Goal: Task Accomplishment & Management: Manage account settings

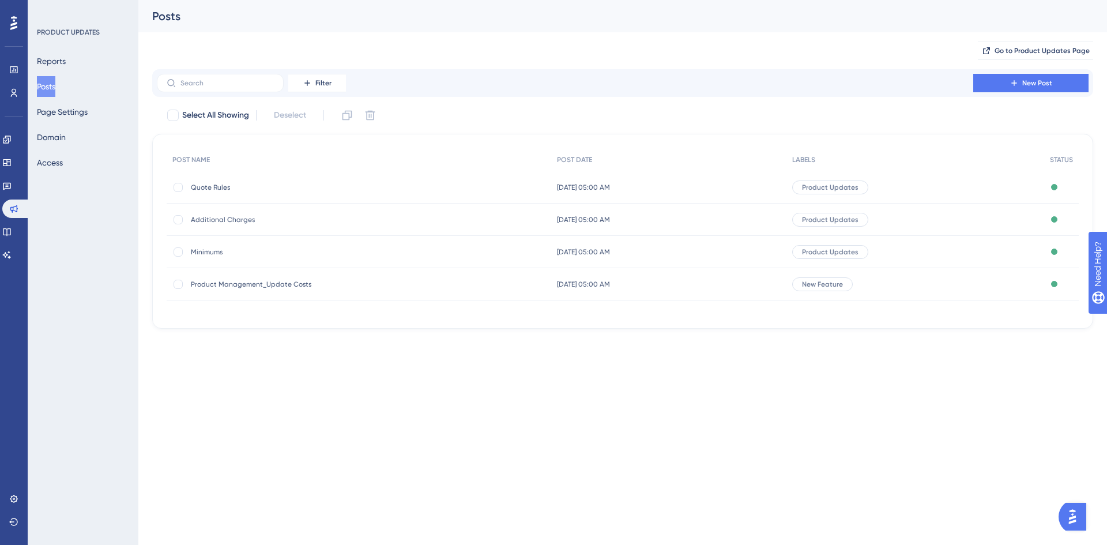
click at [239, 280] on span "Product Management_Update Costs" at bounding box center [283, 284] width 184 height 9
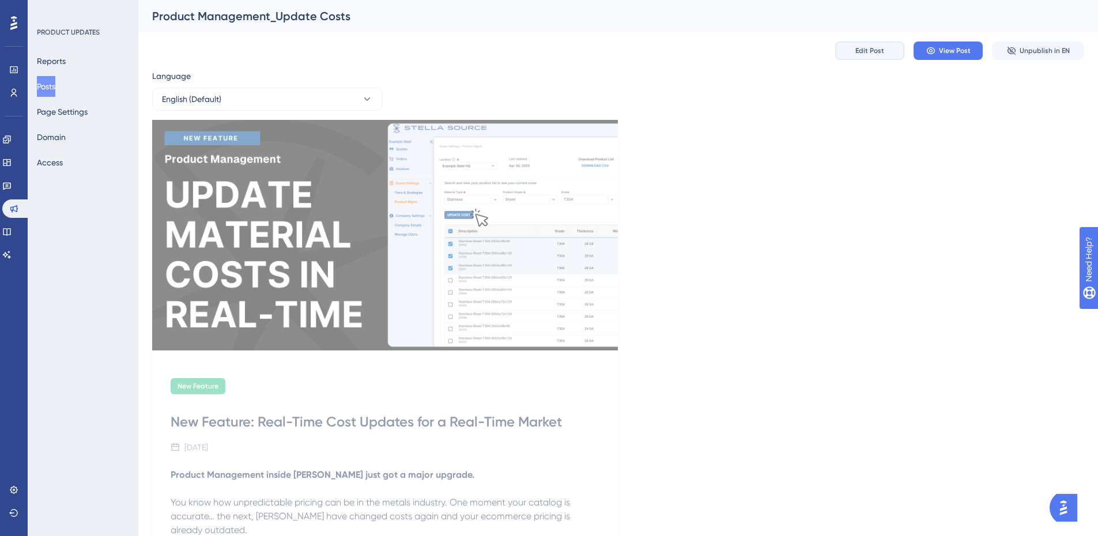
click at [868, 54] on span "Edit Post" at bounding box center [869, 50] width 29 height 9
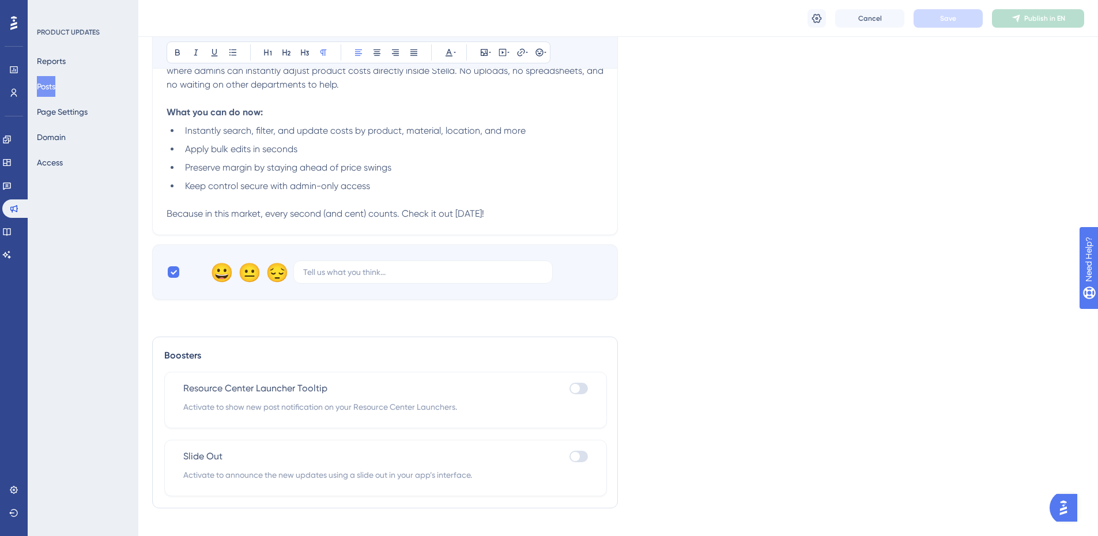
scroll to position [555, 0]
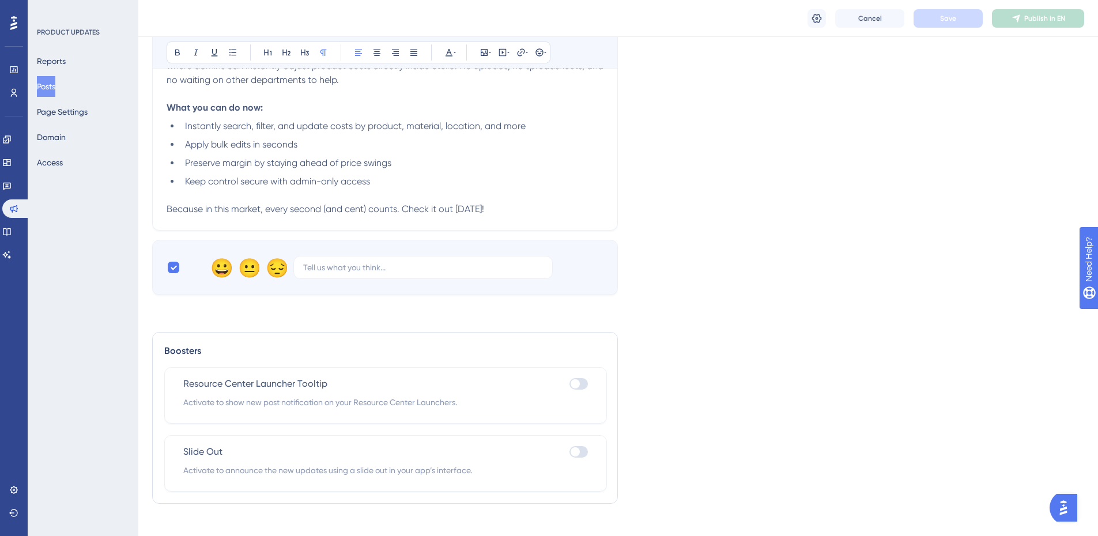
click at [574, 447] on div at bounding box center [575, 451] width 9 height 9
click at [570, 452] on input "checkbox" at bounding box center [569, 452] width 1 height 1
checkbox input "true"
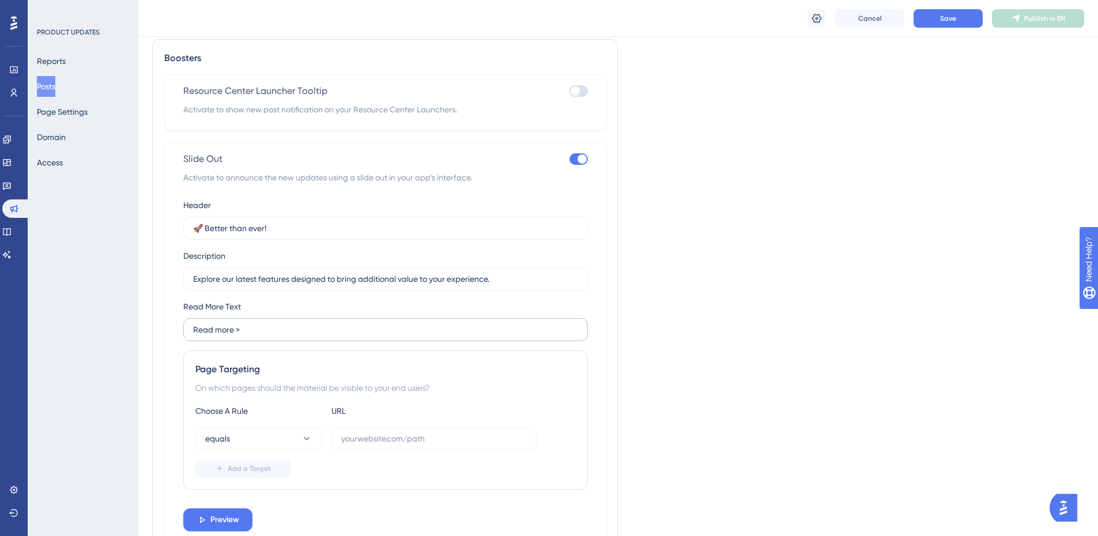
scroll to position [900, 0]
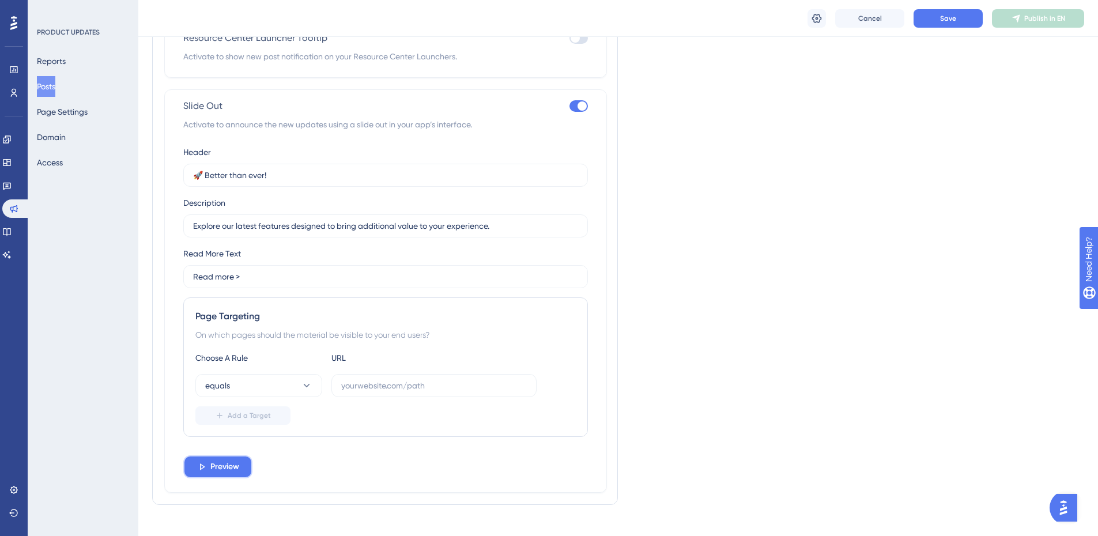
click at [228, 460] on span "Preview" at bounding box center [224, 467] width 29 height 14
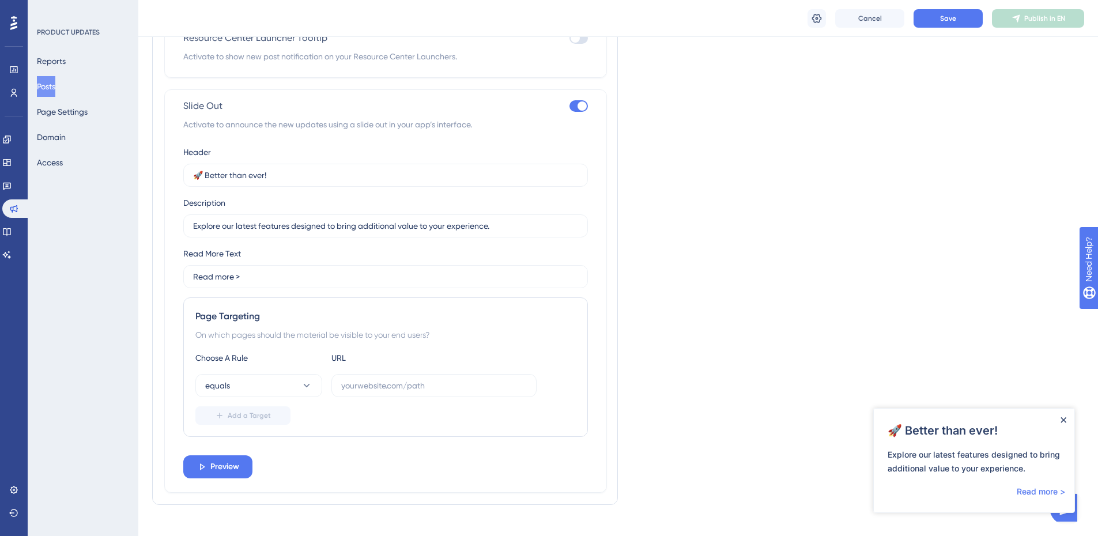
click at [1063, 420] on icon "Close Announcement" at bounding box center [1063, 419] width 5 height 5
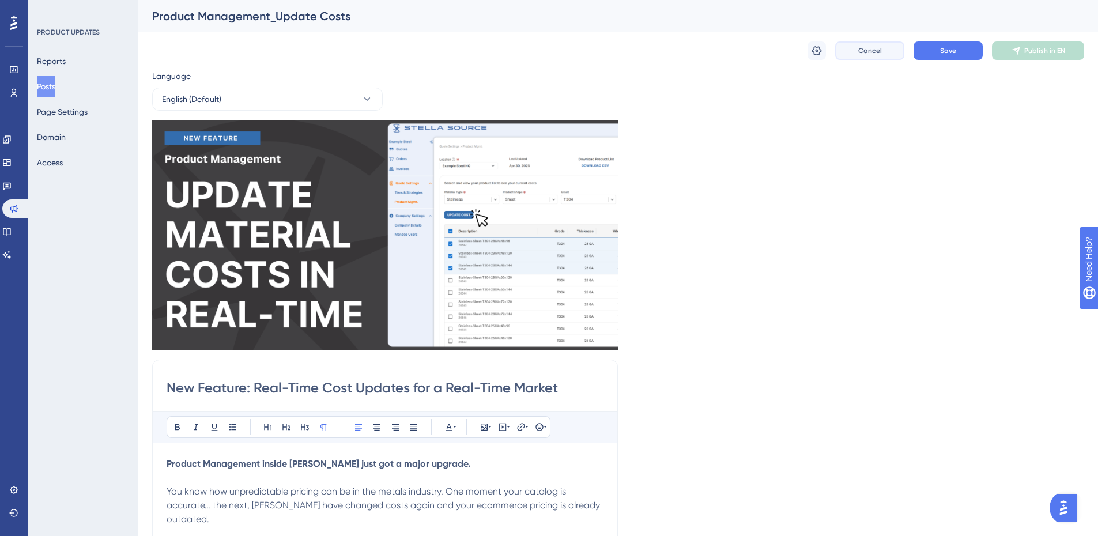
click at [862, 46] on button "Cancel" at bounding box center [869, 51] width 69 height 18
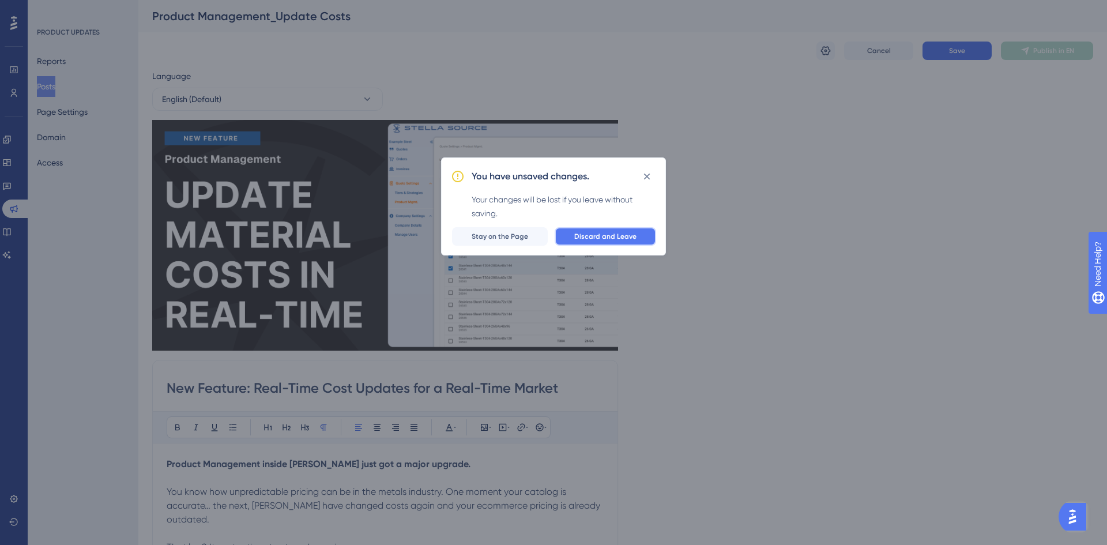
click at [628, 236] on span "Discard and Leave" at bounding box center [605, 236] width 62 height 9
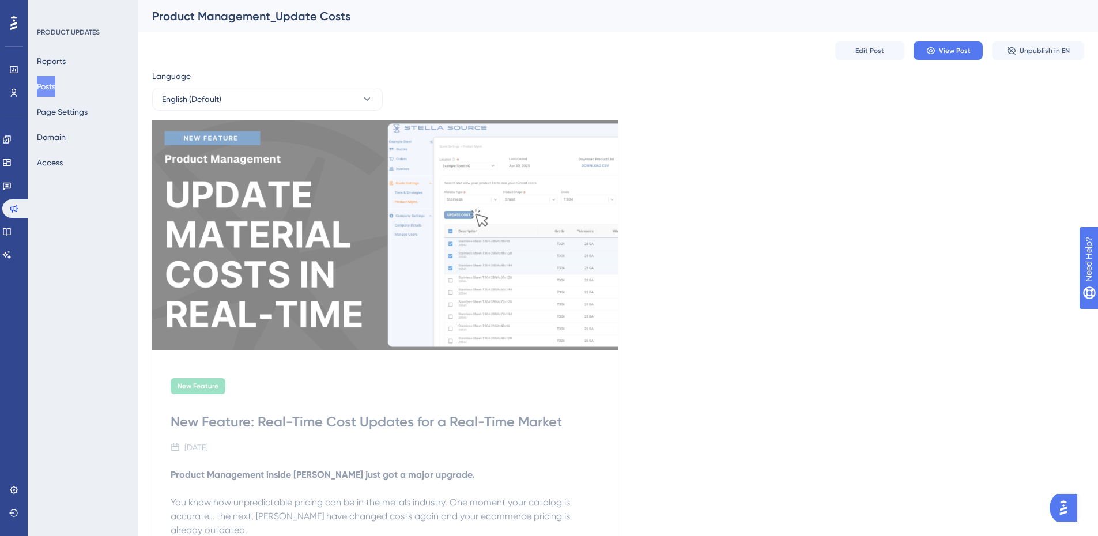
click at [55, 89] on button "Posts" at bounding box center [46, 86] width 18 height 21
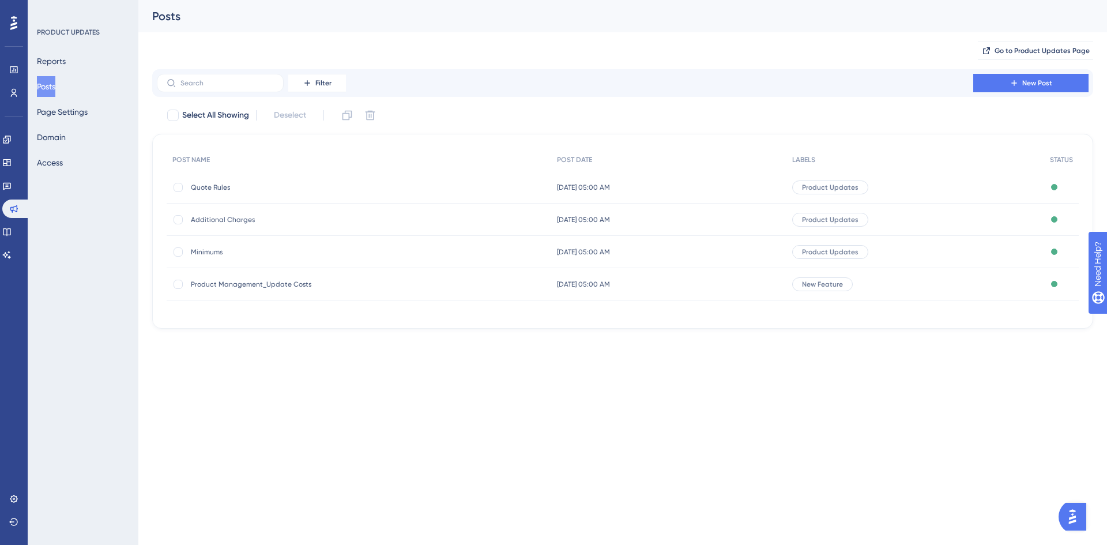
click at [272, 281] on span "Product Management_Update Costs" at bounding box center [283, 284] width 184 height 9
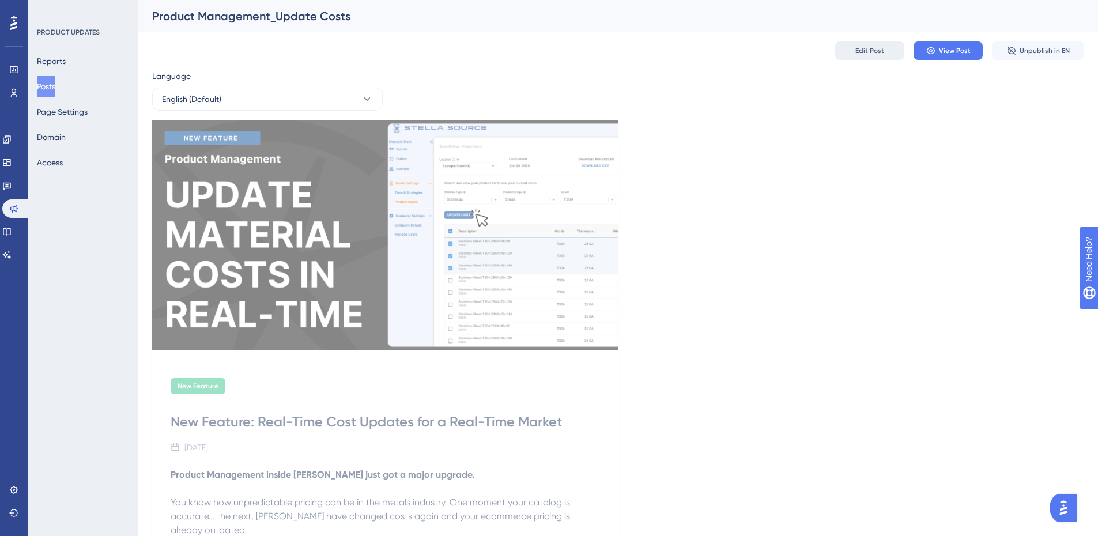
click at [870, 48] on span "Edit Post" at bounding box center [869, 50] width 29 height 9
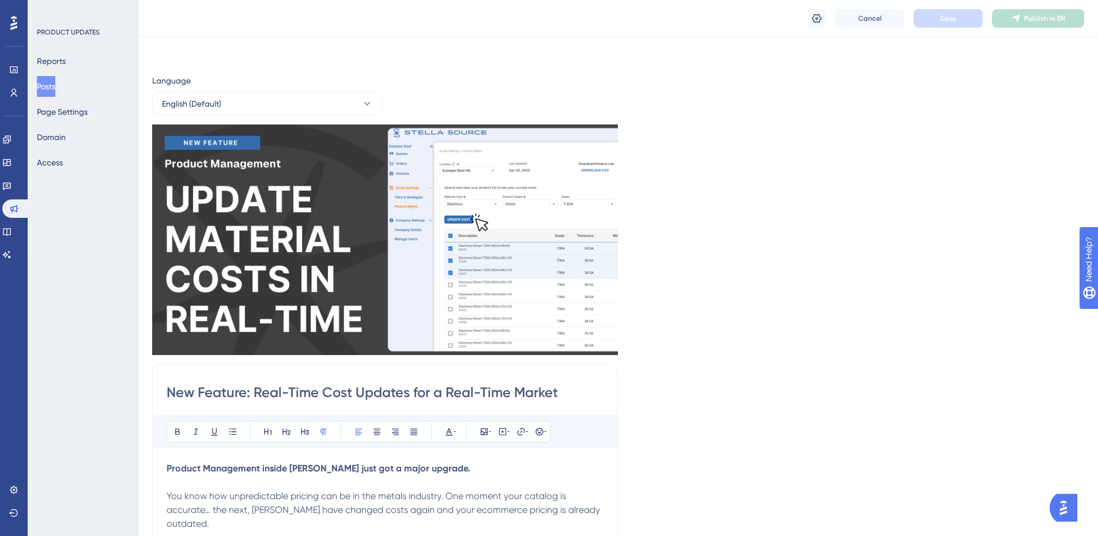
scroll to position [206, 0]
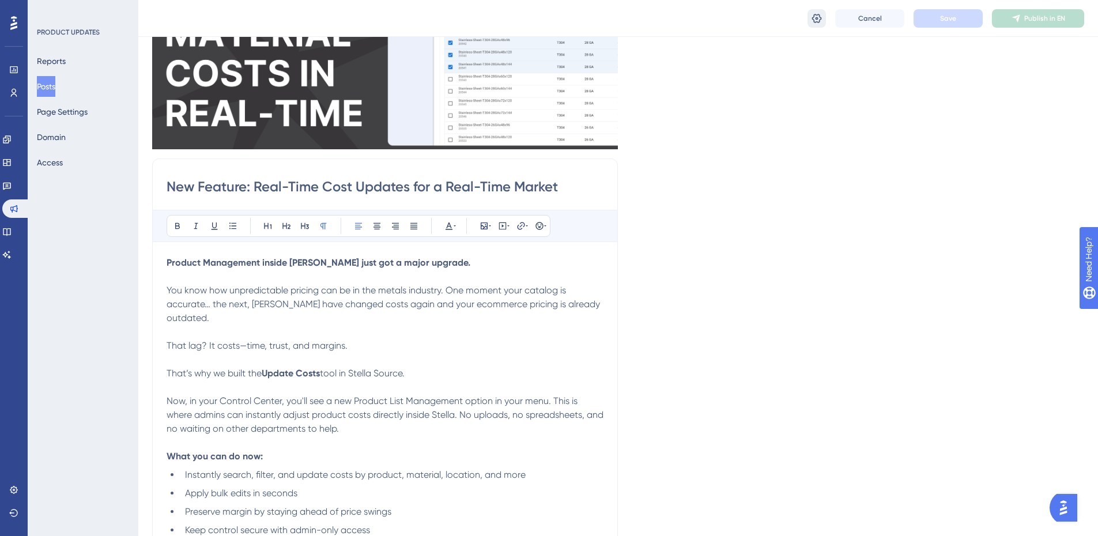
click at [823, 22] on button at bounding box center [817, 18] width 18 height 18
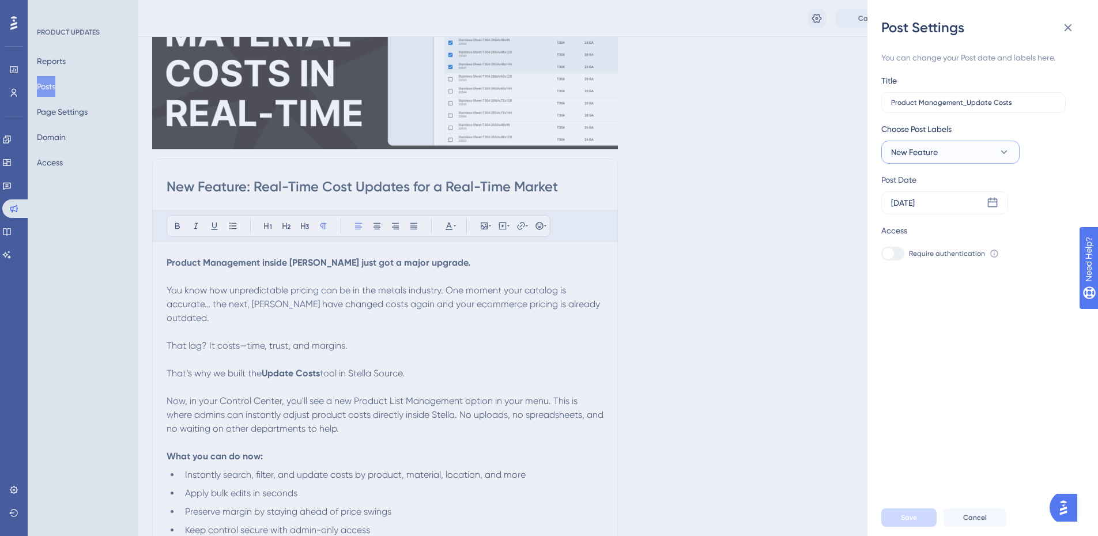
click at [932, 153] on span "New Feature" at bounding box center [914, 152] width 47 height 14
click at [965, 300] on span "Manage Labels" at bounding box center [939, 299] width 57 height 14
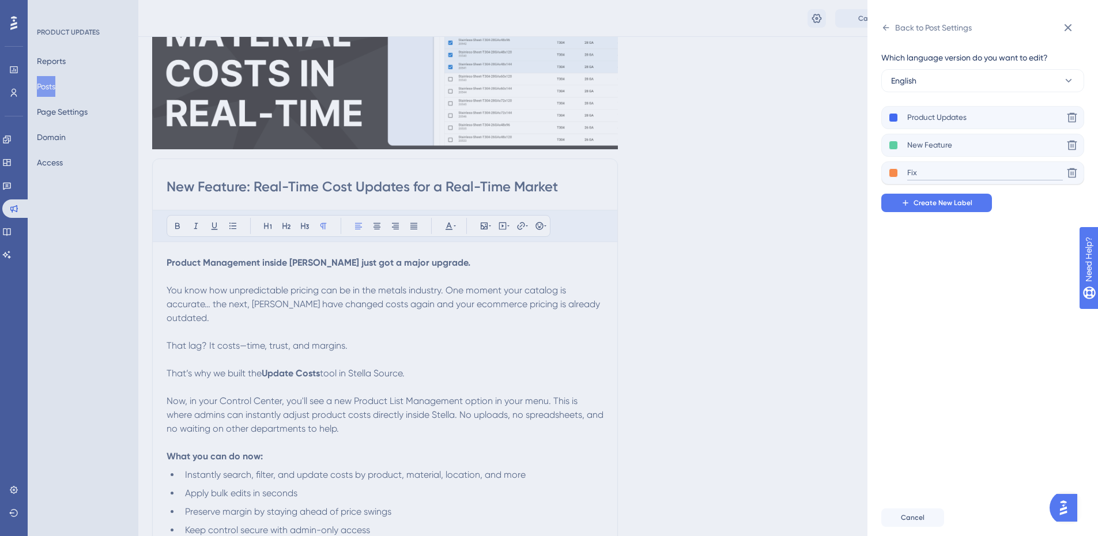
click at [1009, 169] on input "Fix" at bounding box center [985, 173] width 156 height 14
type input "F"
type input "R"
type input "N"
type input "S"
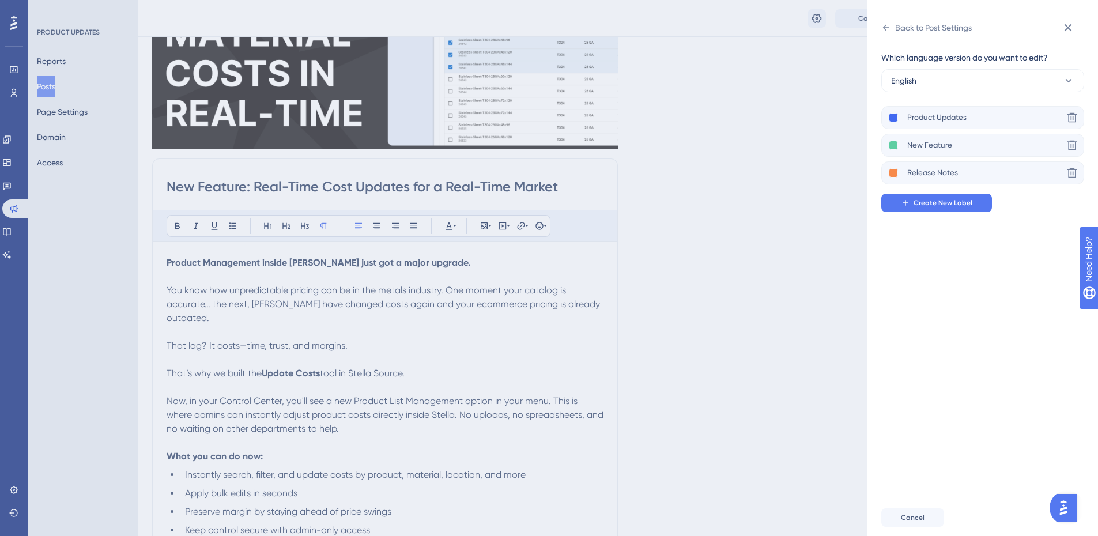
type input "Release Notes"
click at [1043, 226] on div "Which language version do you want to edit? English Product Updates Delete New …" at bounding box center [987, 268] width 212 height 462
click at [974, 352] on div "Which language version do you want to edit? English Product Updates Delete New …" at bounding box center [987, 268] width 212 height 462
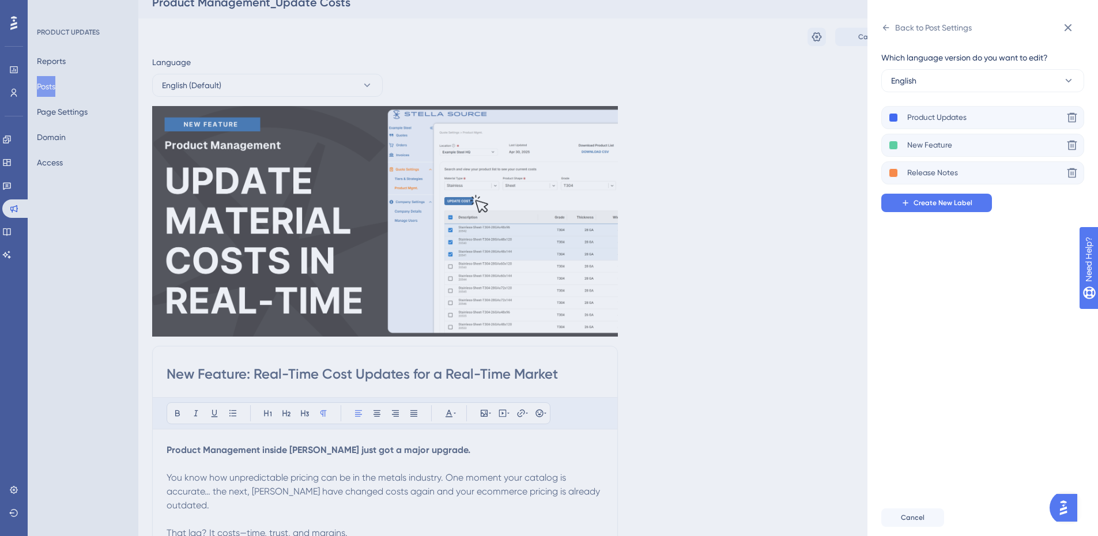
scroll to position [0, 0]
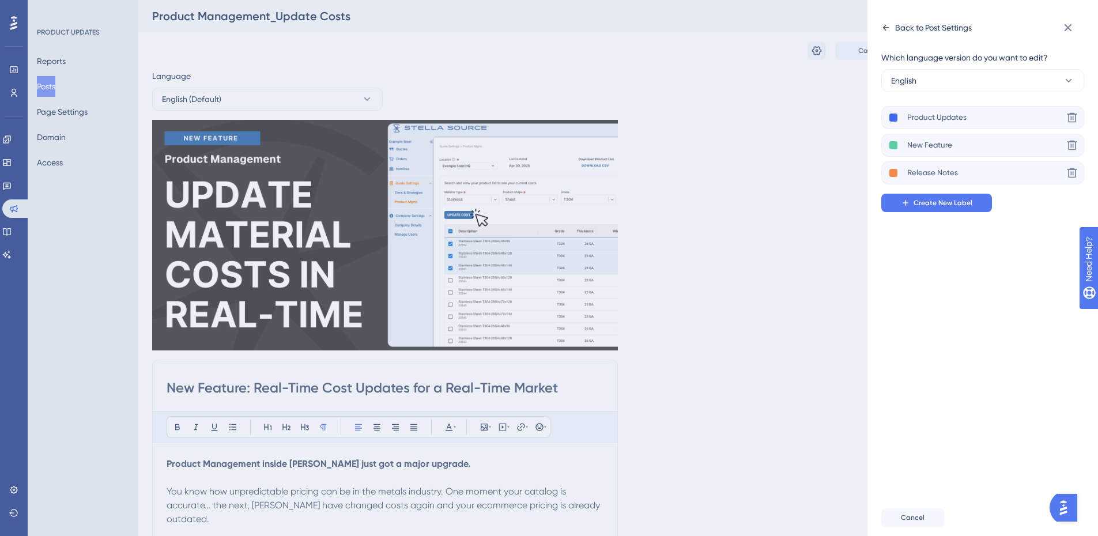
click at [927, 28] on div "Back to Post Settings" at bounding box center [933, 28] width 77 height 14
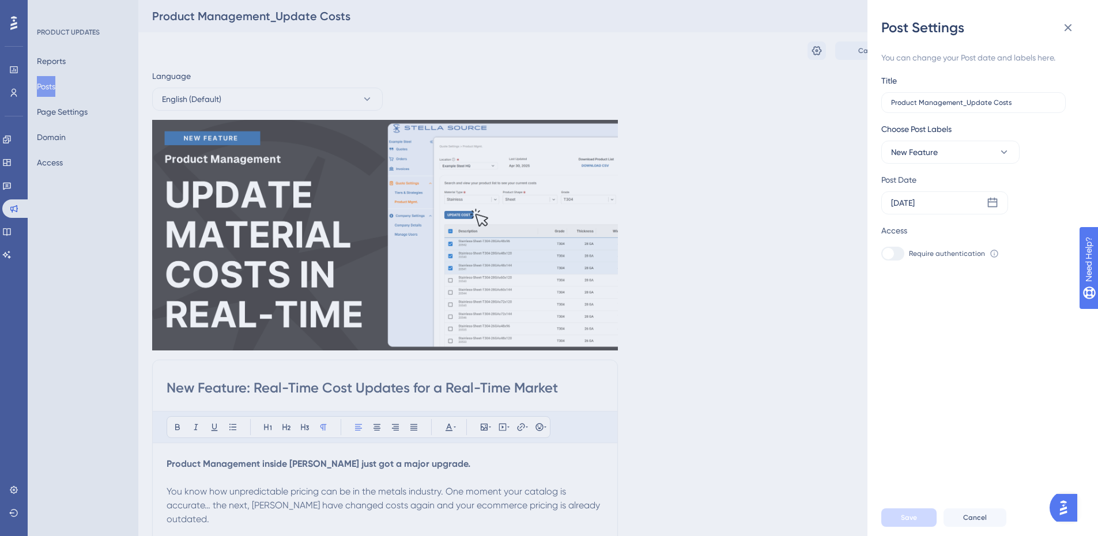
click at [927, 28] on div "Post Settings" at bounding box center [982, 27] width 203 height 18
click at [941, 350] on div "You can change your Post date and labels here. Title Product Management_Update …" at bounding box center [987, 268] width 212 height 462
click at [980, 145] on button "New Feature" at bounding box center [950, 152] width 138 height 23
click at [997, 423] on div "You can change your Post date and labels here. Title Product Management_Update …" at bounding box center [987, 268] width 212 height 462
click at [1068, 25] on icon at bounding box center [1068, 28] width 14 height 14
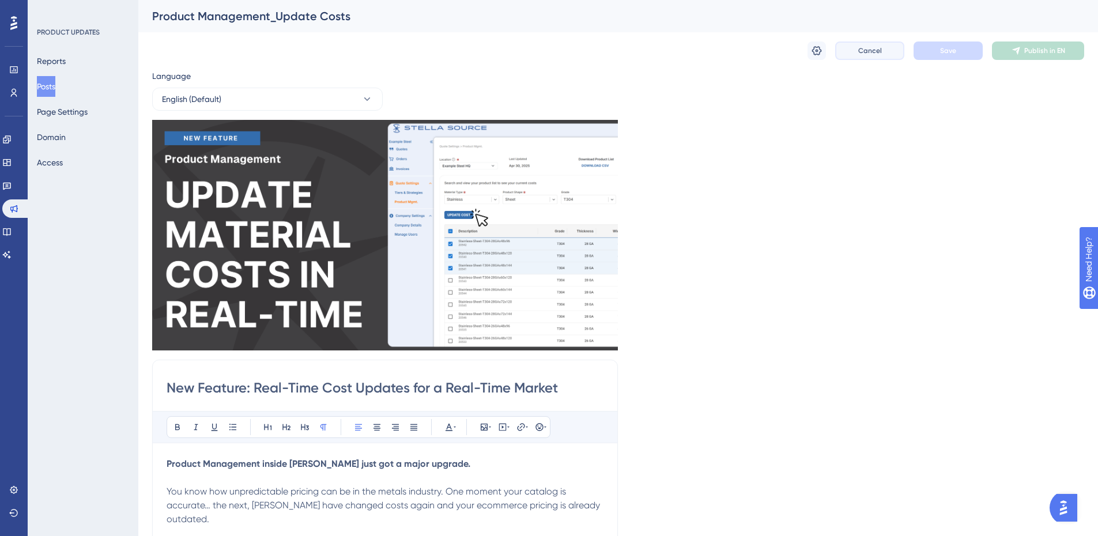
click at [875, 56] on button "Cancel" at bounding box center [869, 51] width 69 height 18
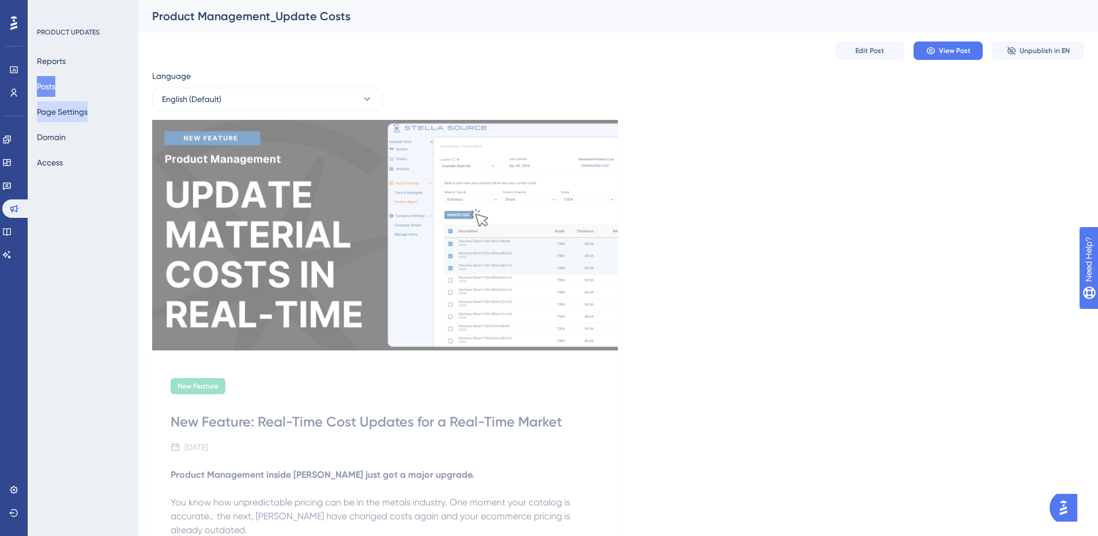
click at [58, 110] on button "Page Settings" at bounding box center [62, 111] width 51 height 21
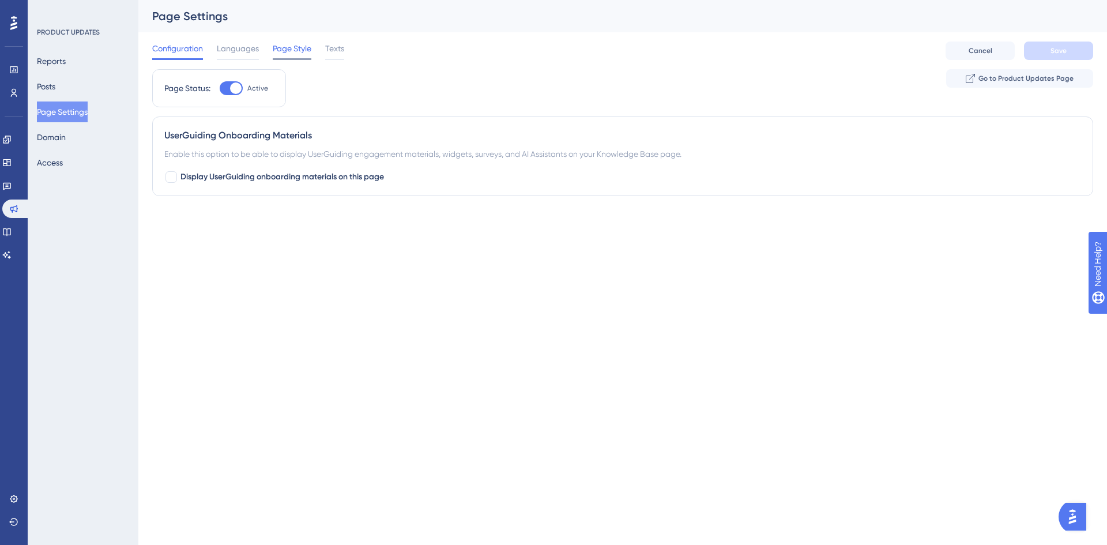
click at [304, 42] on span "Page Style" at bounding box center [292, 49] width 39 height 14
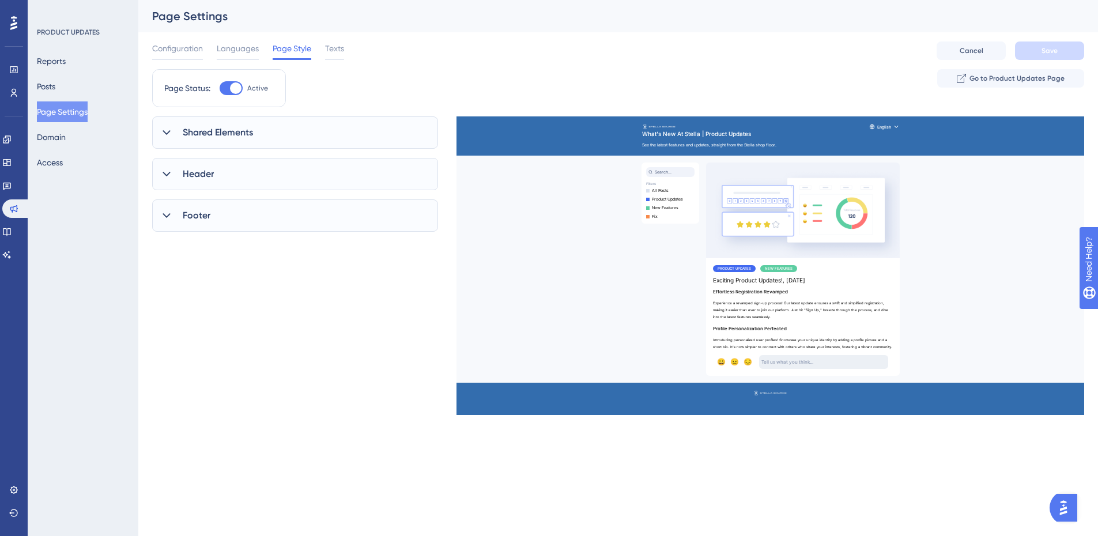
click at [234, 169] on div "Header" at bounding box center [295, 174] width 286 height 32
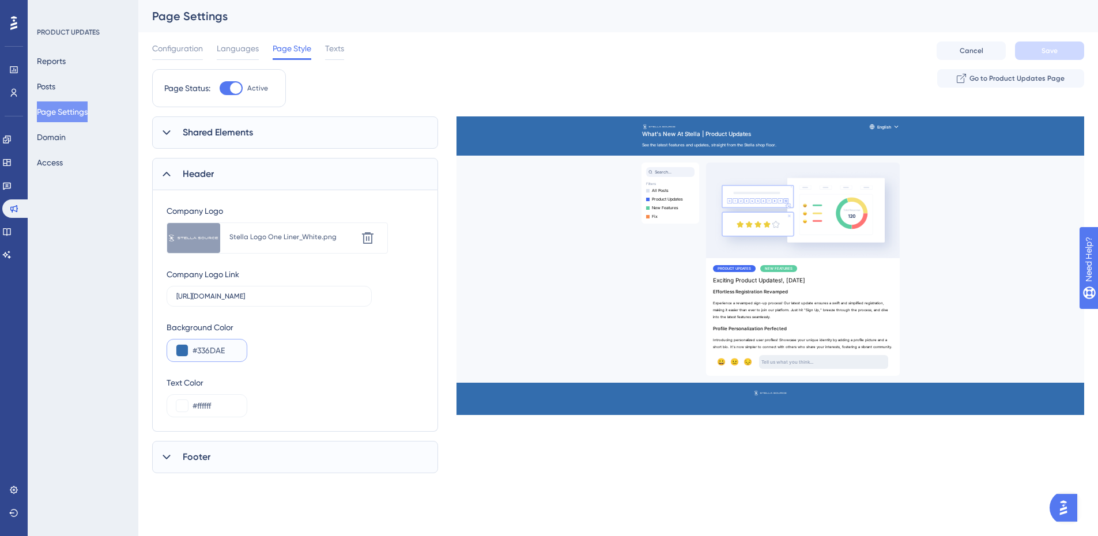
click at [235, 346] on input "#336DAE" at bounding box center [215, 351] width 45 height 14
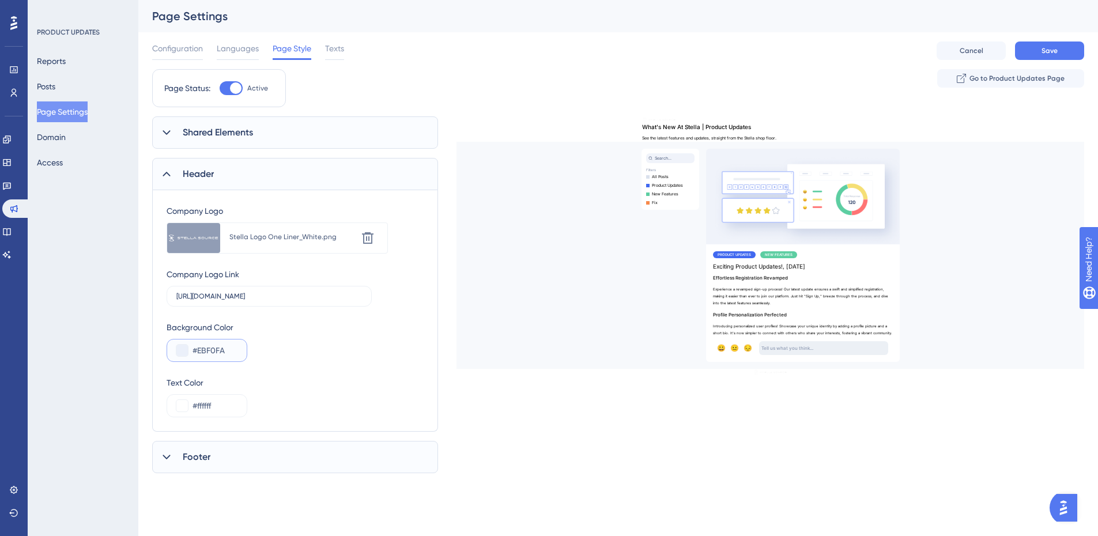
type input "#EBF0FA"
click at [318, 360] on div "Background Color #EBF0FA" at bounding box center [295, 342] width 257 height 42
click at [227, 405] on input "#ffffff" at bounding box center [215, 406] width 45 height 14
click at [221, 407] on input "#ffffff" at bounding box center [215, 406] width 45 height 14
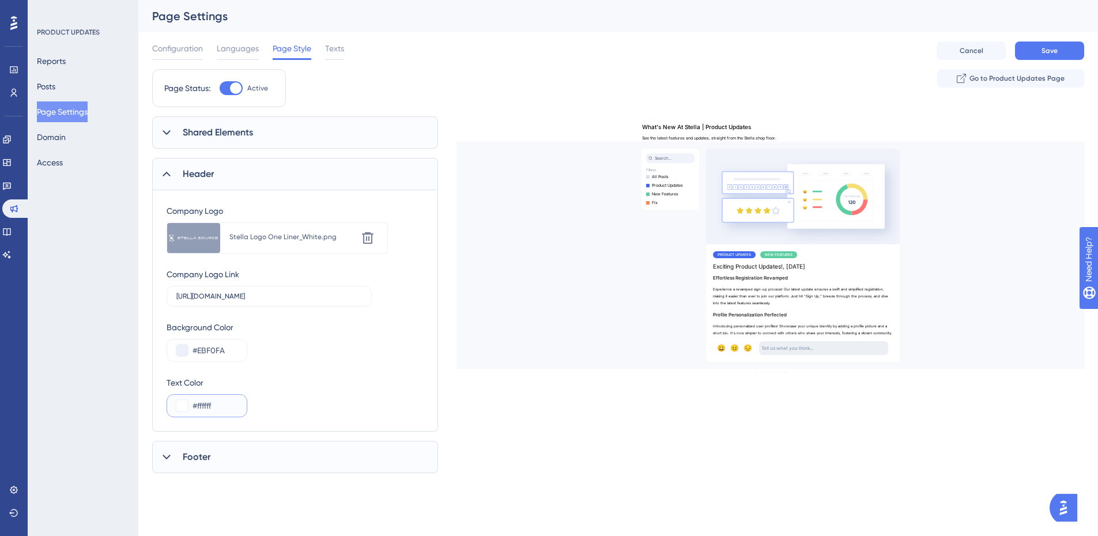
click at [221, 407] on input "#ffffff" at bounding box center [215, 406] width 45 height 14
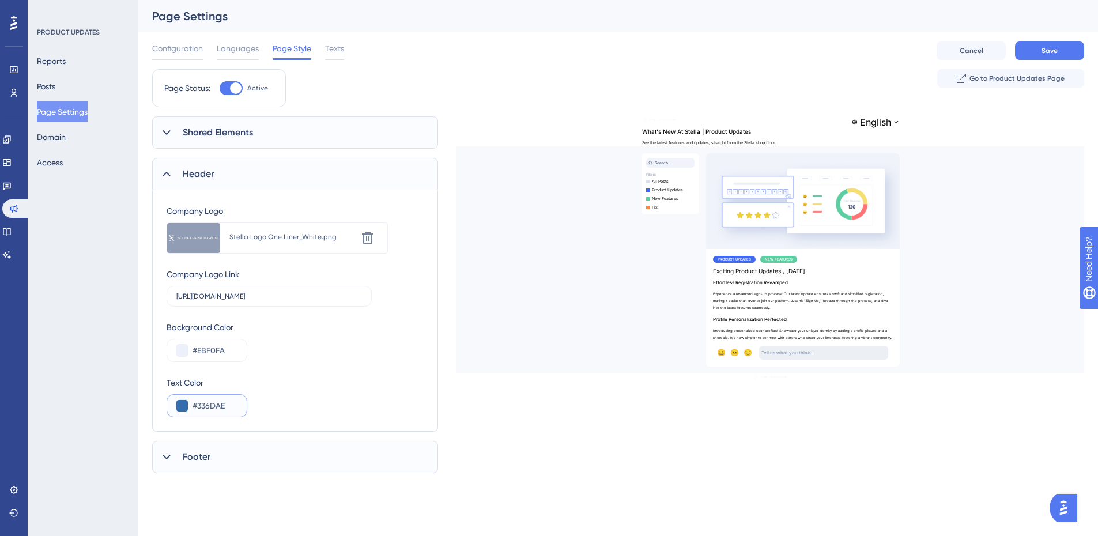
type input "#336DAE"
click at [327, 395] on div "Text Color #336DAE" at bounding box center [295, 397] width 257 height 42
click at [265, 237] on div "Stella Logo One Liner_White.png" at bounding box center [292, 236] width 127 height 9
click at [364, 240] on icon at bounding box center [368, 238] width 12 height 12
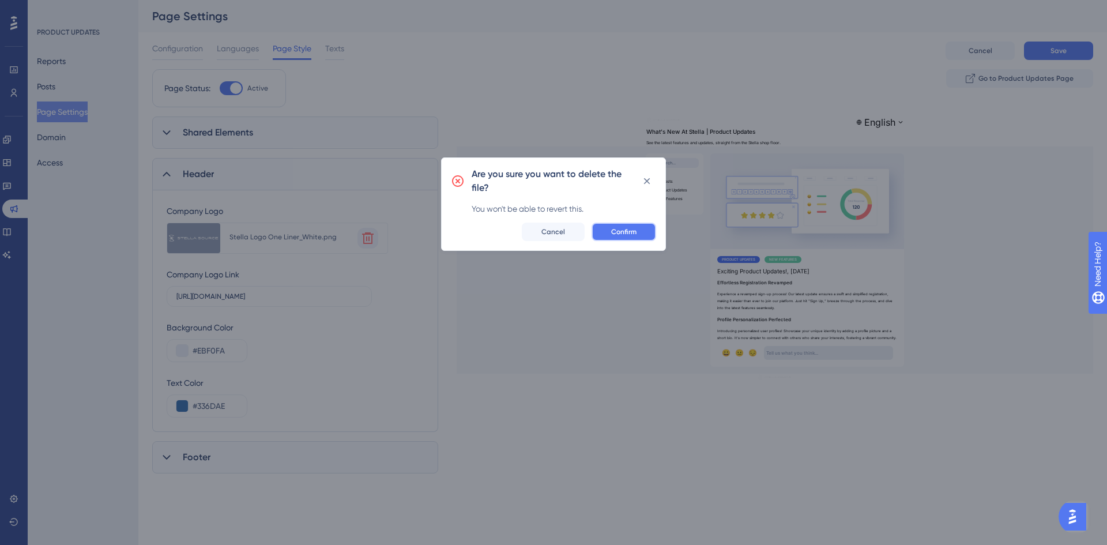
click at [620, 228] on span "Confirm" at bounding box center [623, 231] width 25 height 9
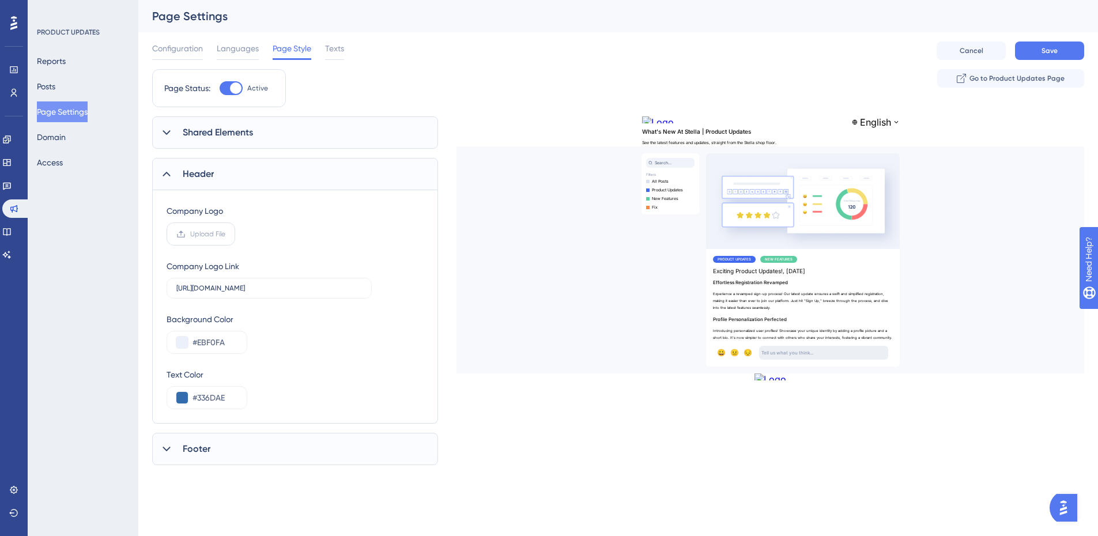
click at [205, 234] on span "Upload File" at bounding box center [207, 233] width 35 height 9
click at [225, 234] on input "Upload File" at bounding box center [225, 234] width 0 height 0
click at [229, 447] on div "Footer" at bounding box center [295, 449] width 286 height 32
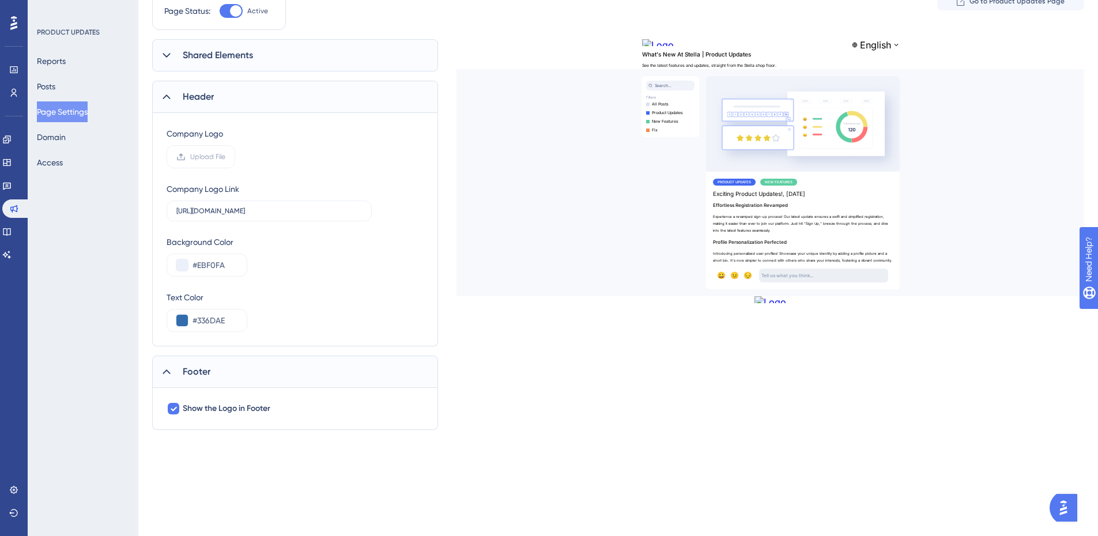
scroll to position [150, 0]
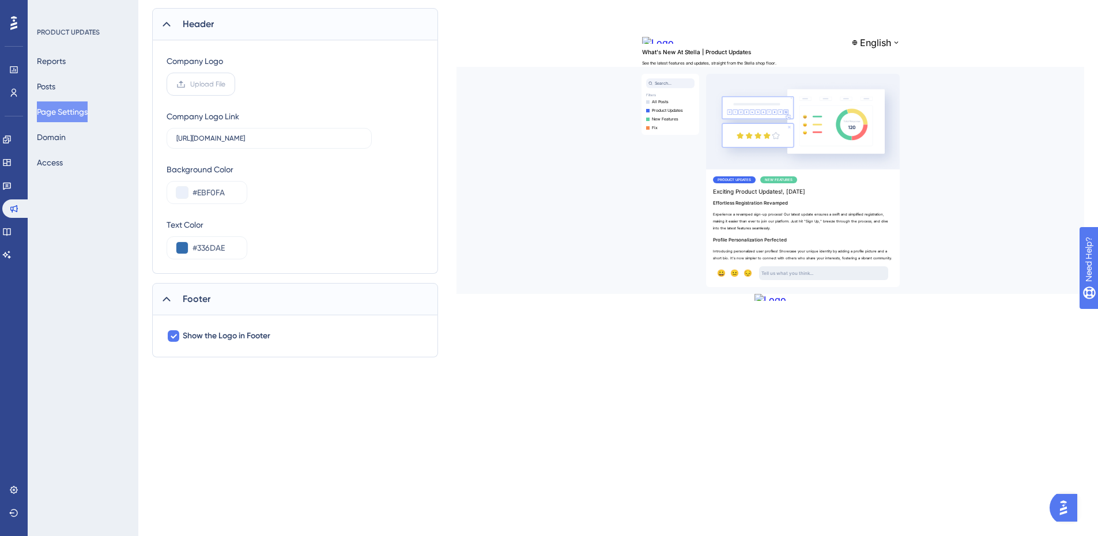
click at [202, 81] on span "Upload File" at bounding box center [207, 84] width 35 height 9
click at [225, 84] on input "Upload File" at bounding box center [225, 84] width 0 height 0
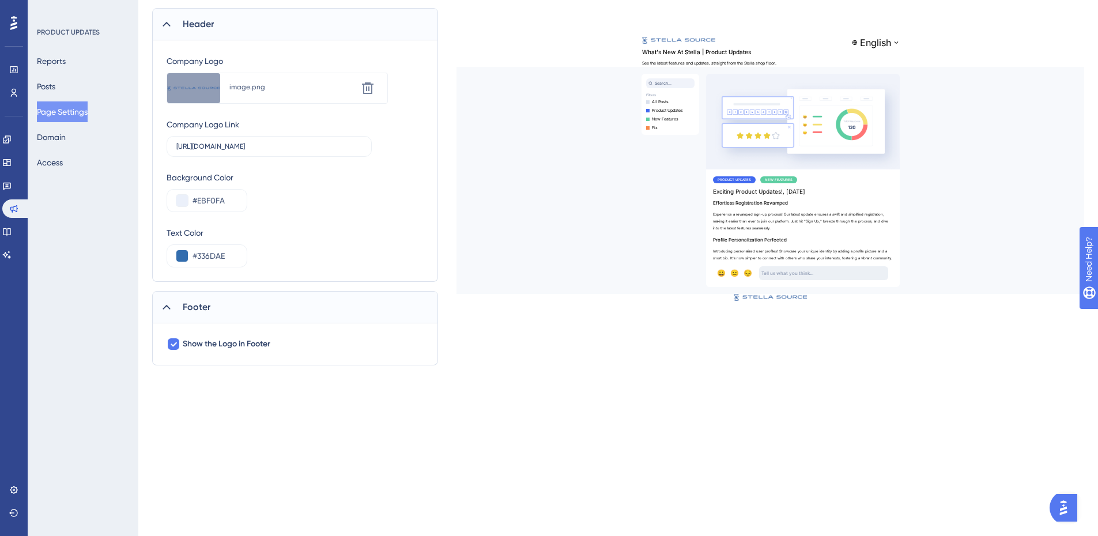
click at [356, 232] on div "Text Color #336DAE" at bounding box center [295, 247] width 257 height 42
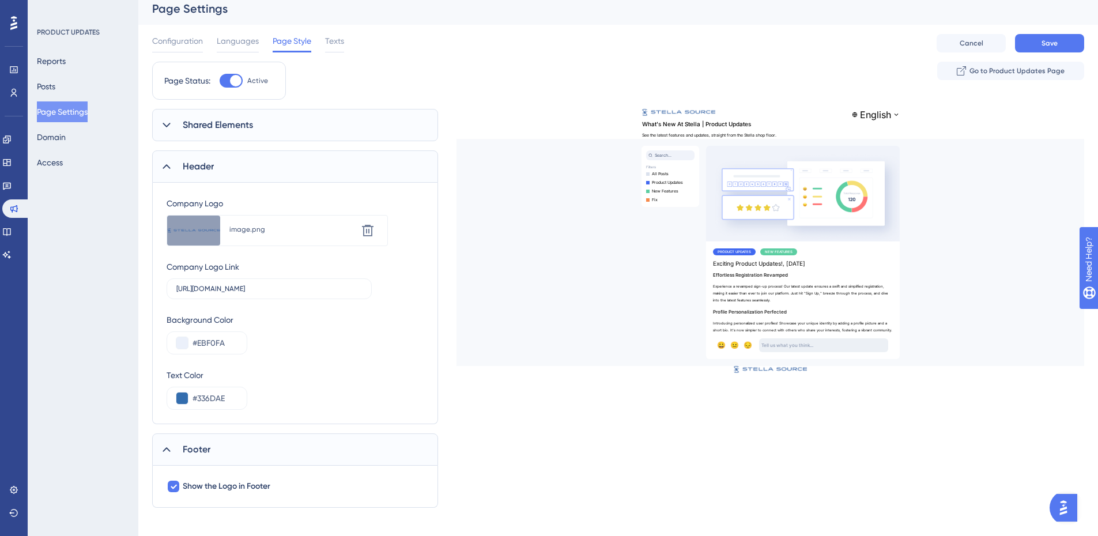
scroll to position [0, 0]
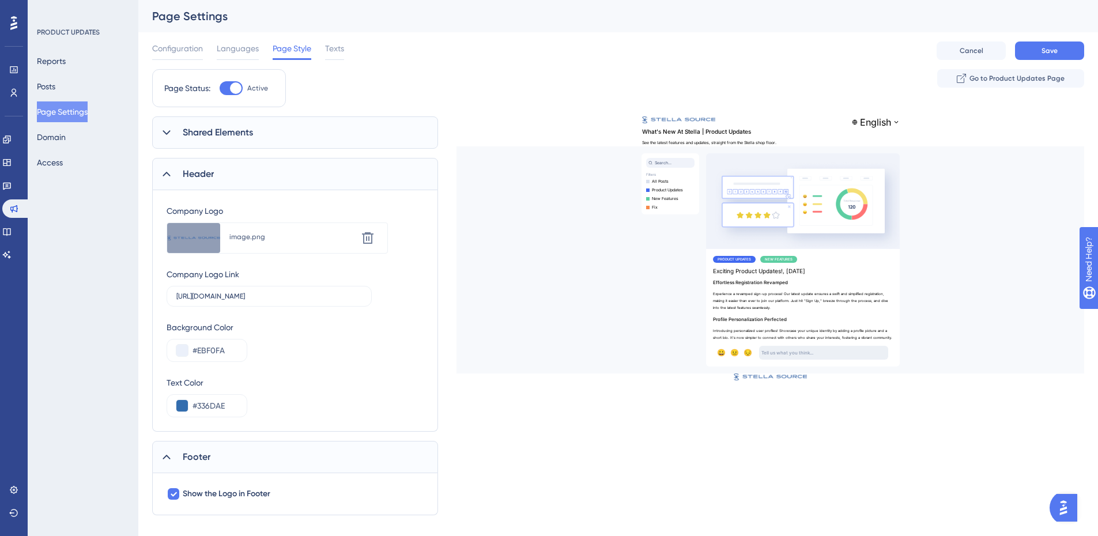
click at [341, 350] on div "Background Color #EBF0FA" at bounding box center [295, 342] width 257 height 42
click at [289, 239] on div "image.png" at bounding box center [292, 236] width 127 height 9
click at [224, 130] on span "Shared Elements" at bounding box center [218, 133] width 70 height 14
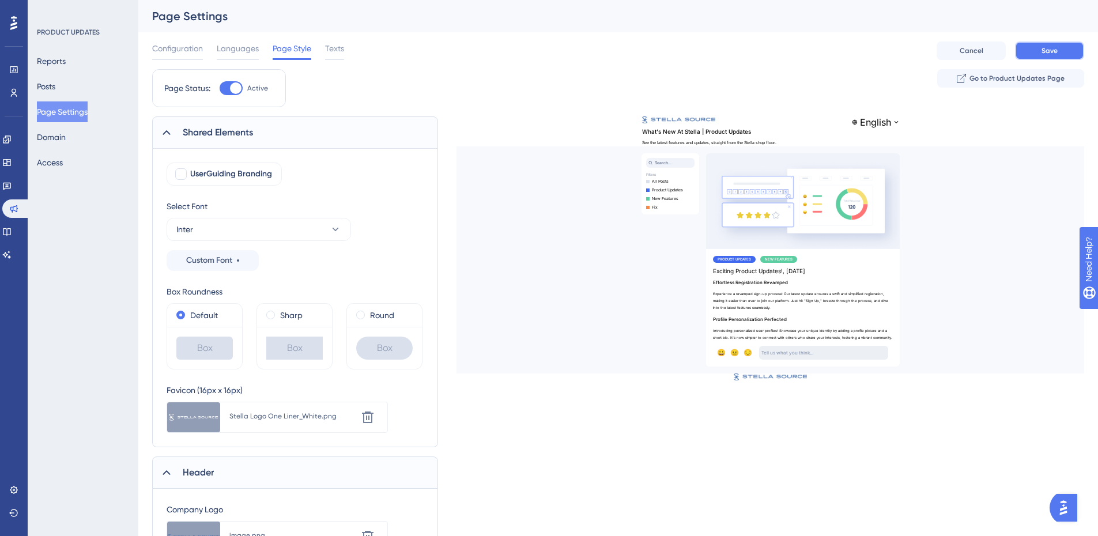
click at [1051, 48] on span "Save" at bounding box center [1050, 50] width 16 height 9
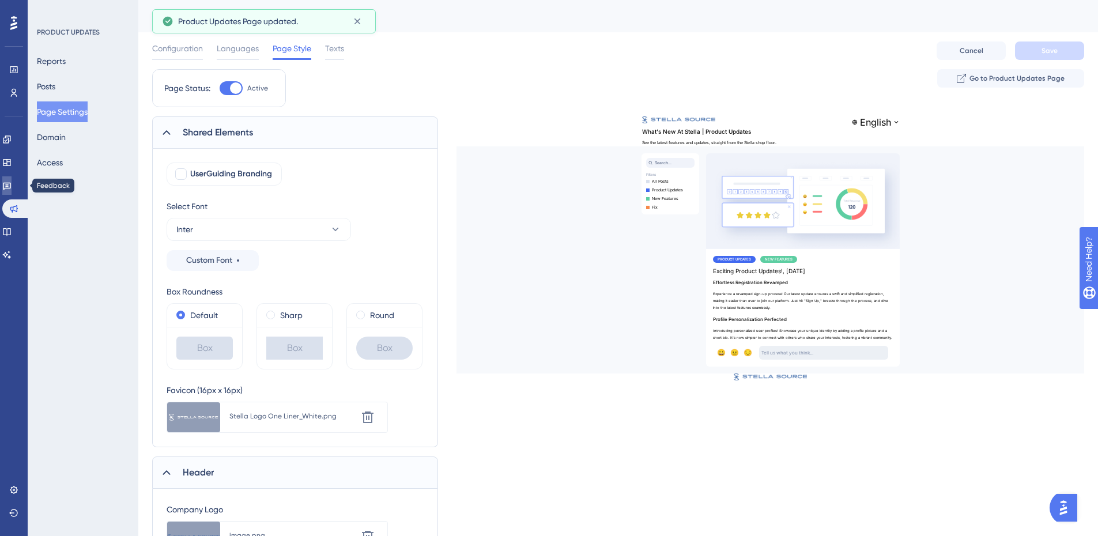
click at [11, 188] on icon at bounding box center [7, 186] width 8 height 7
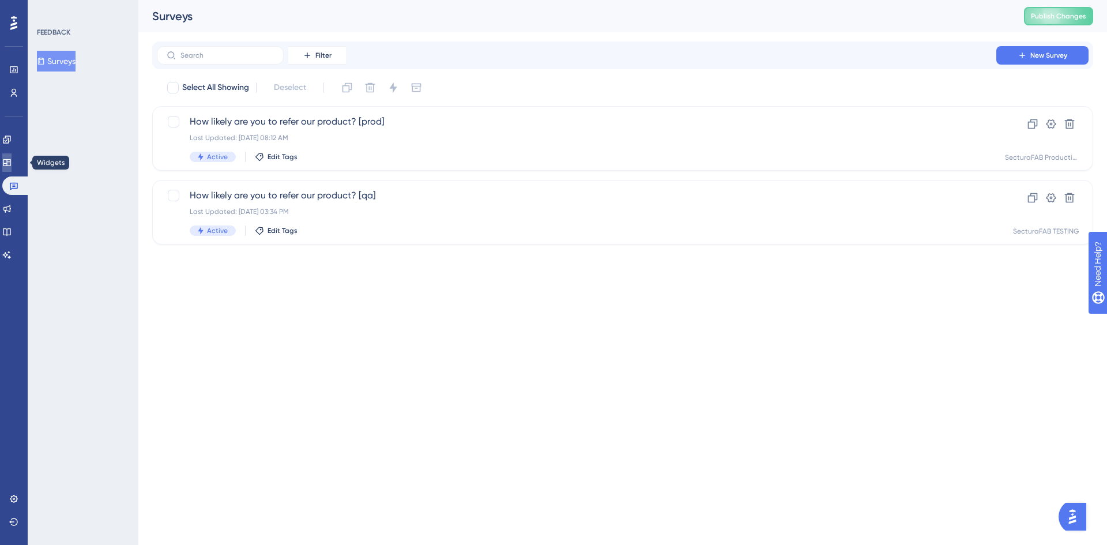
click at [12, 154] on link at bounding box center [6, 162] width 9 height 18
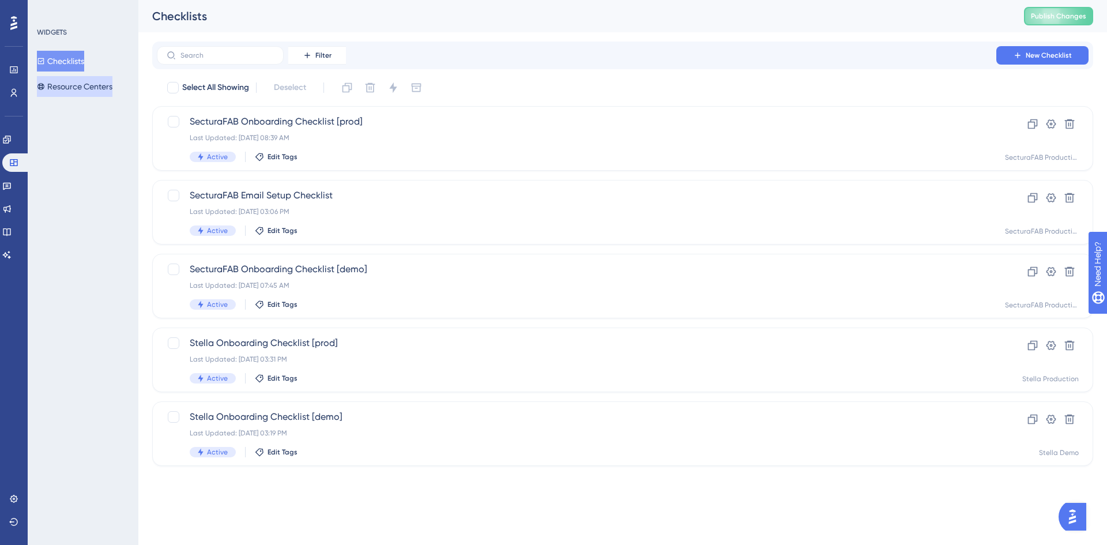
click at [88, 80] on button "Resource Centers" at bounding box center [75, 86] width 76 height 21
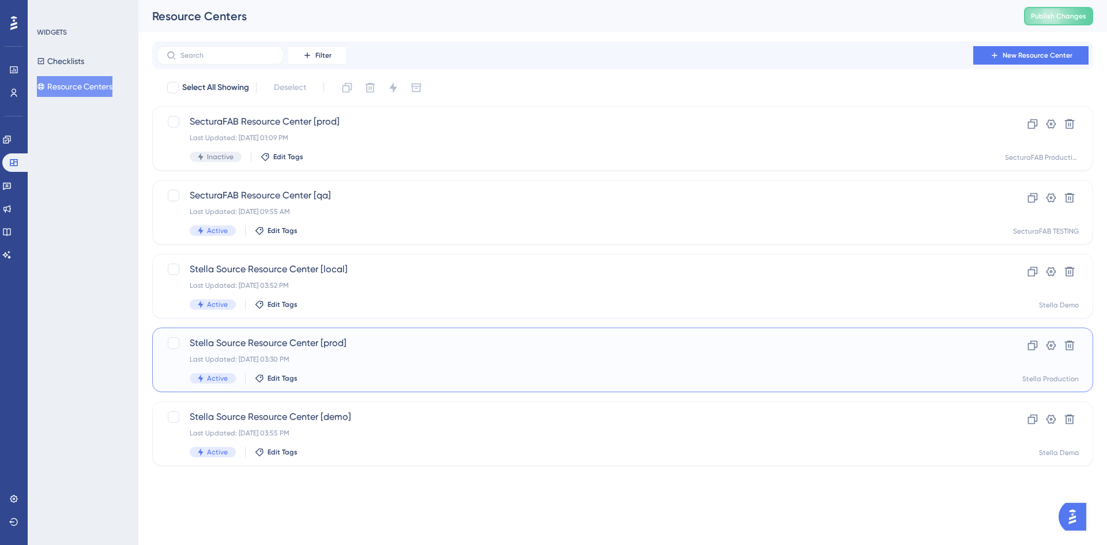
click at [350, 351] on div "Stella Source Resource Center [prod] Last Updated: [DATE] 03:30 PM Active Edit …" at bounding box center [577, 359] width 774 height 47
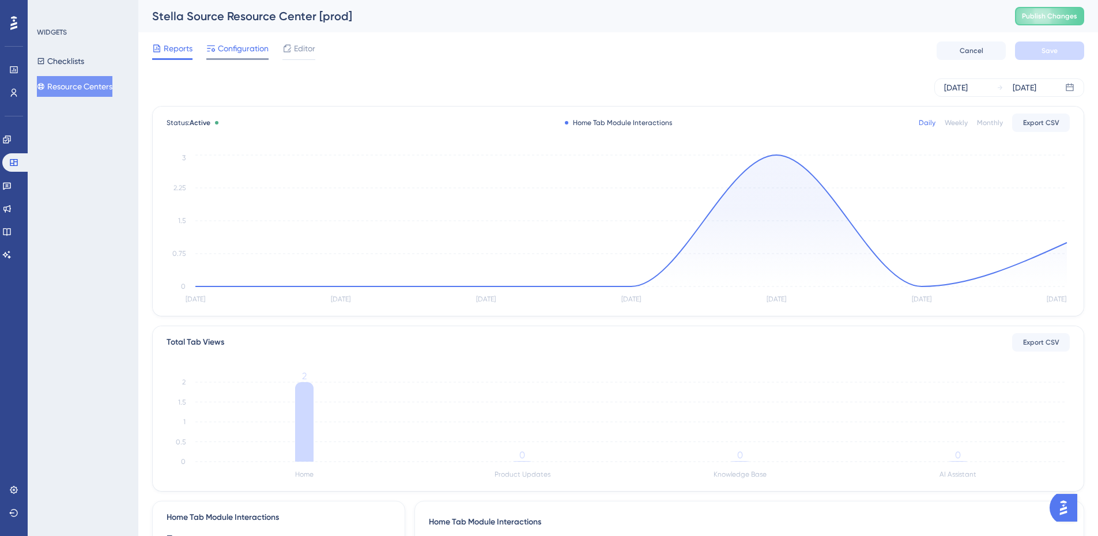
click at [257, 46] on span "Configuration" at bounding box center [243, 49] width 51 height 14
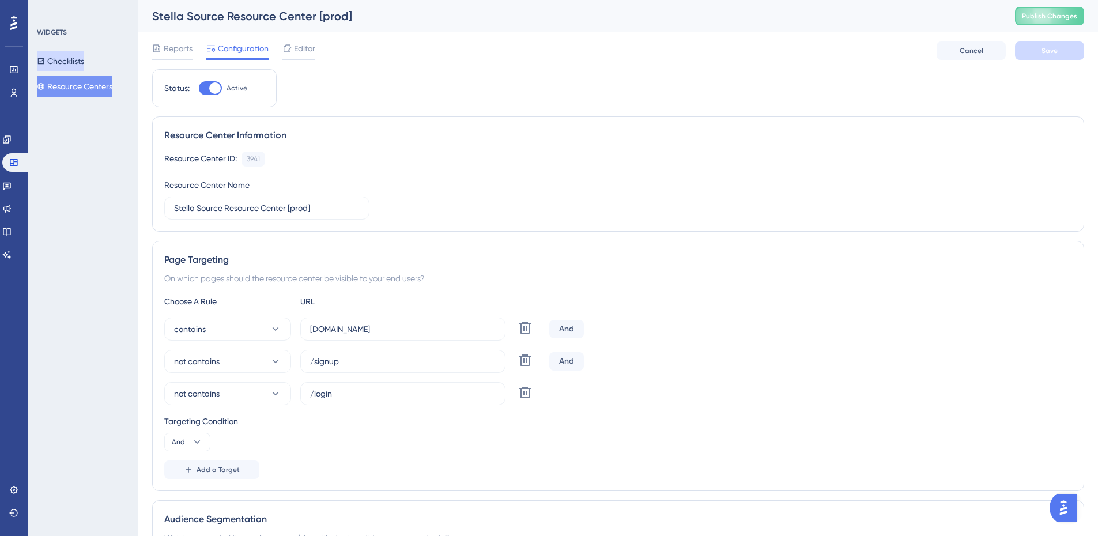
drag, startPoint x: 79, startPoint y: 64, endPoint x: 79, endPoint y: 96, distance: 32.3
click at [79, 64] on button "Checklists" at bounding box center [60, 61] width 47 height 21
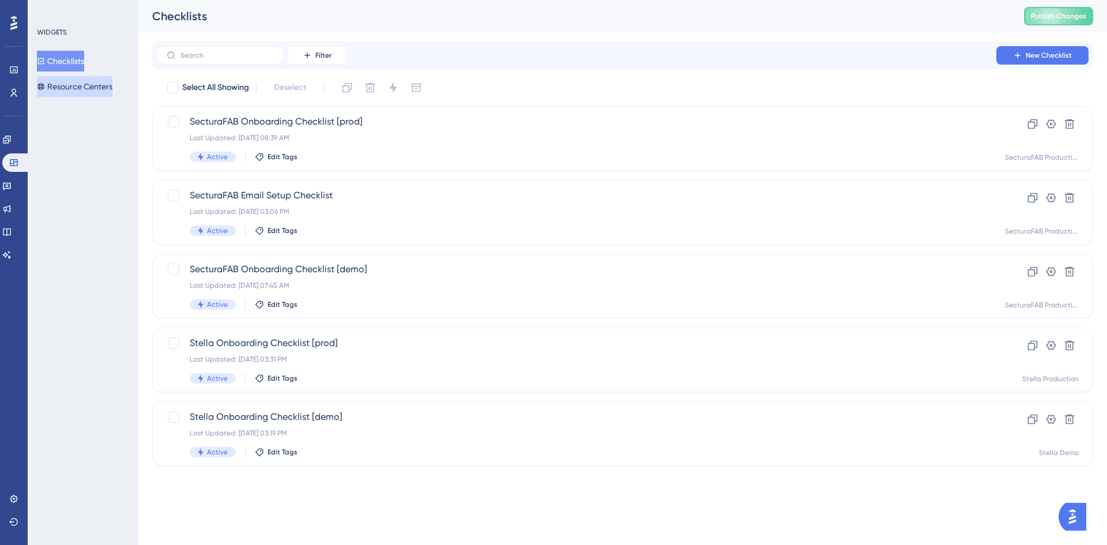
click at [88, 83] on button "Resource Centers" at bounding box center [75, 86] width 76 height 21
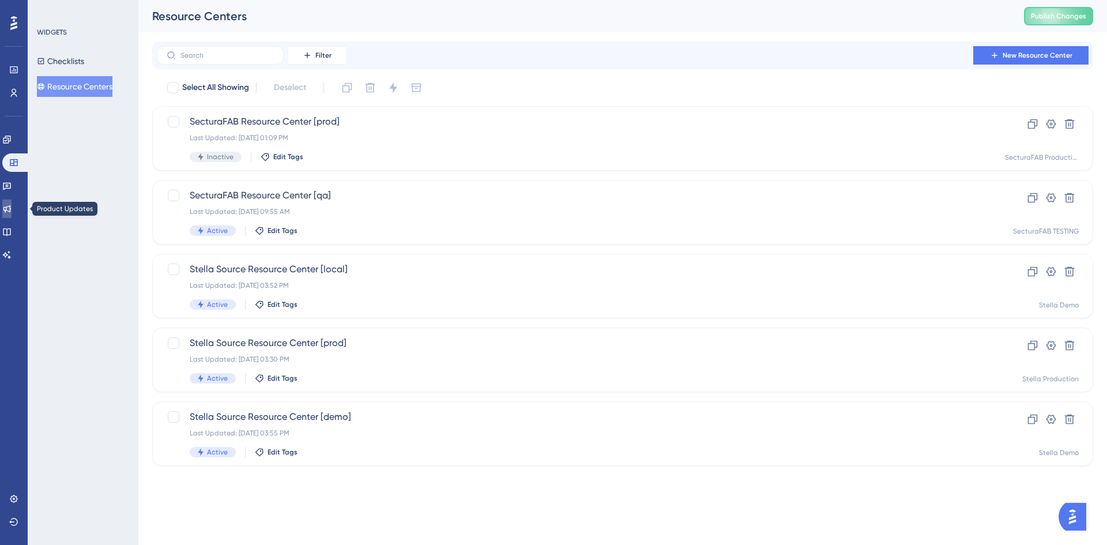
click at [12, 210] on icon at bounding box center [6, 208] width 9 height 9
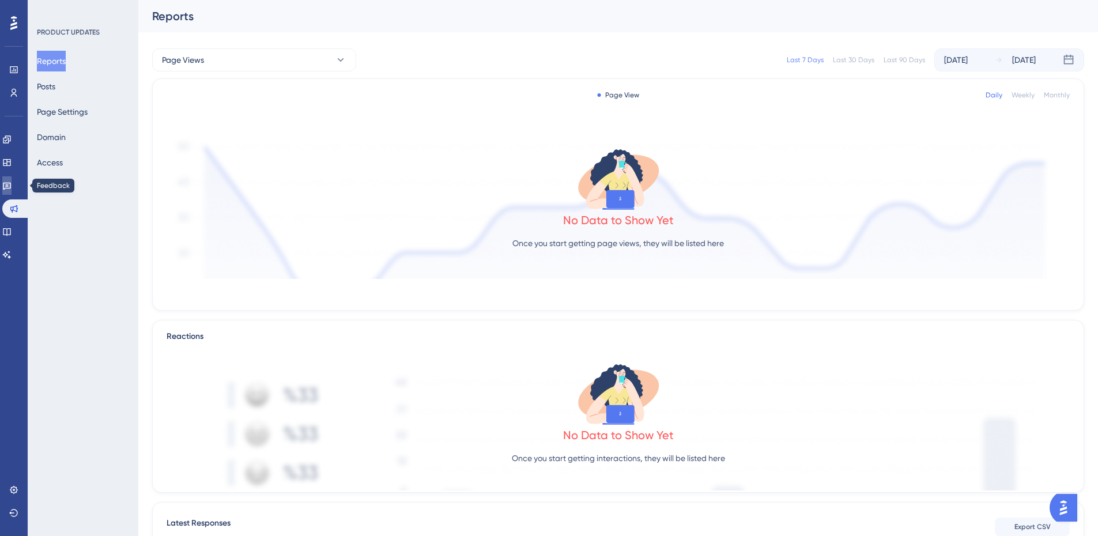
click at [11, 187] on icon at bounding box center [7, 186] width 8 height 7
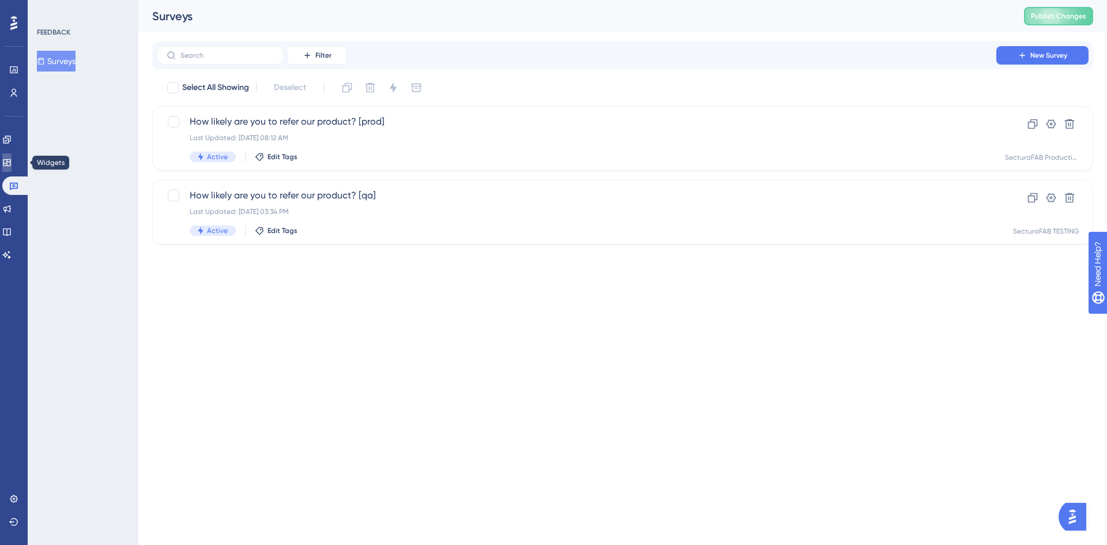
click at [10, 160] on icon at bounding box center [6, 162] width 7 height 7
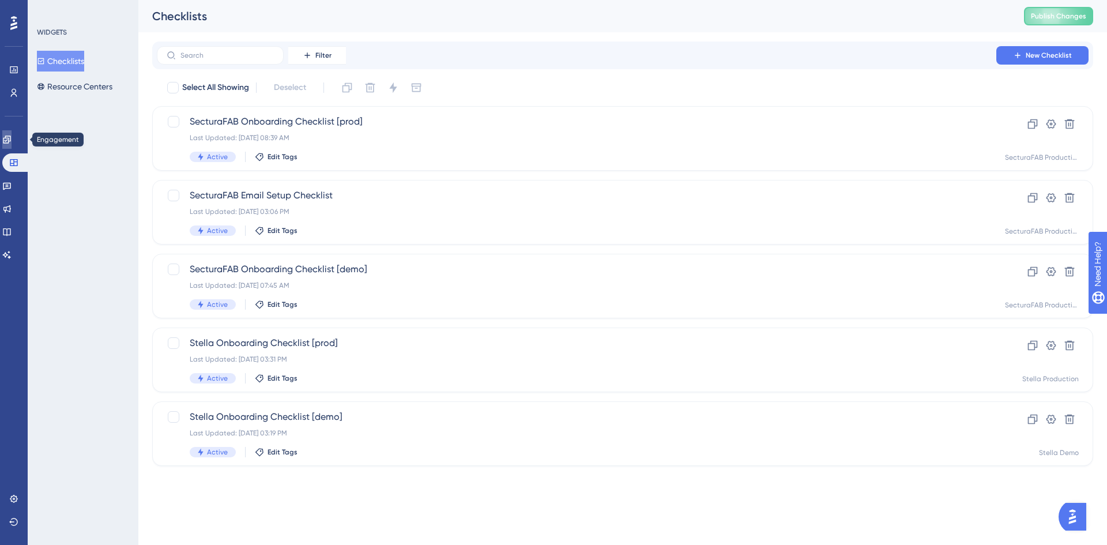
click at [12, 138] on link at bounding box center [6, 139] width 9 height 18
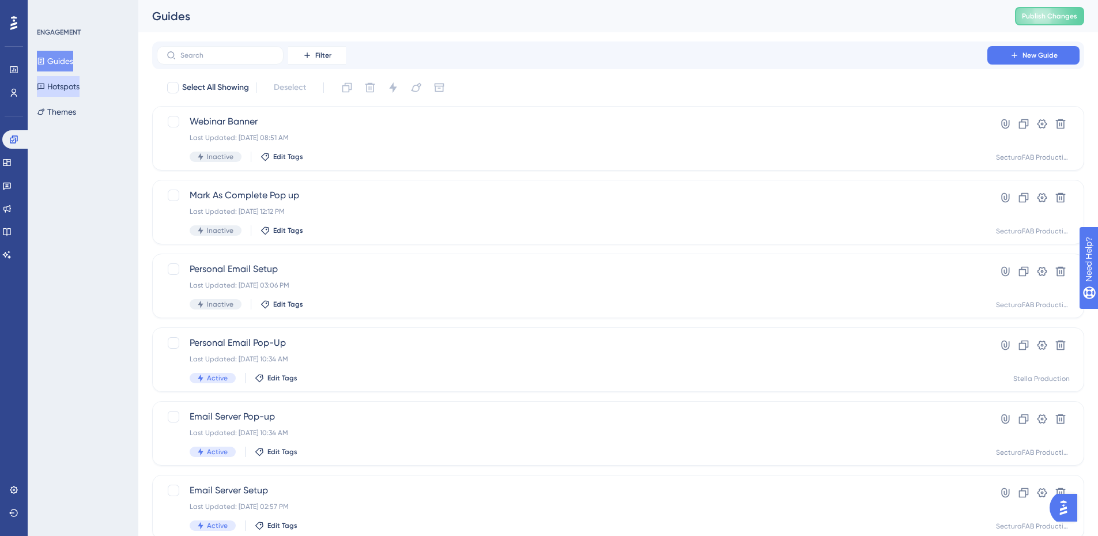
click at [69, 88] on button "Hotspots" at bounding box center [58, 86] width 43 height 21
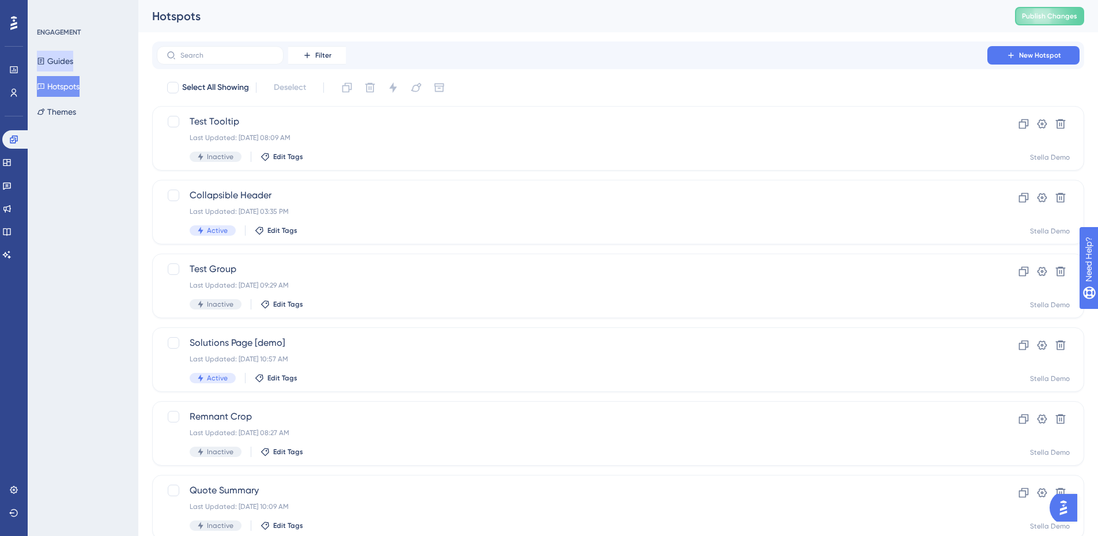
click at [66, 59] on button "Guides" at bounding box center [55, 61] width 36 height 21
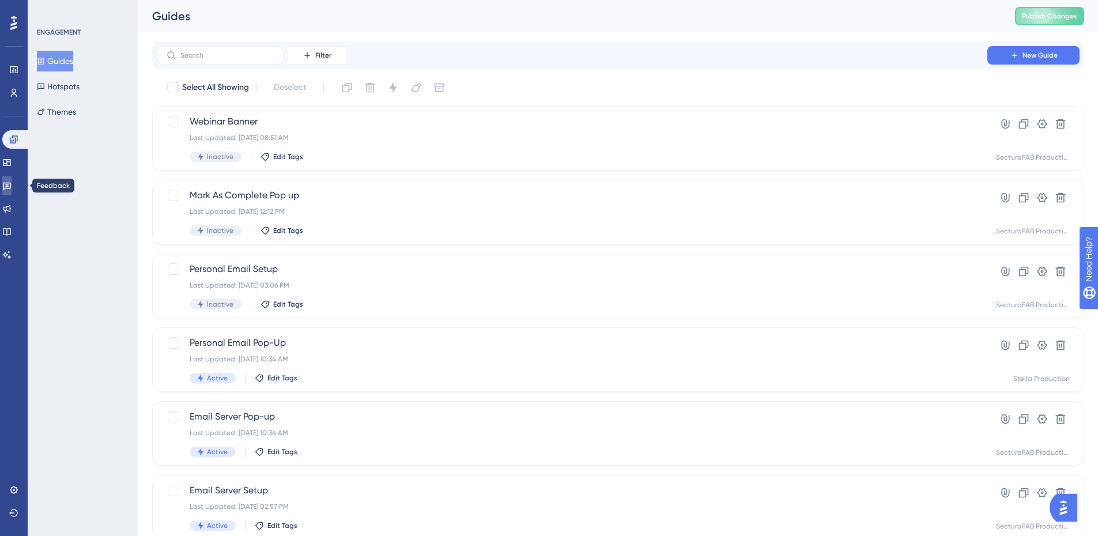
click at [9, 182] on icon at bounding box center [6, 185] width 9 height 9
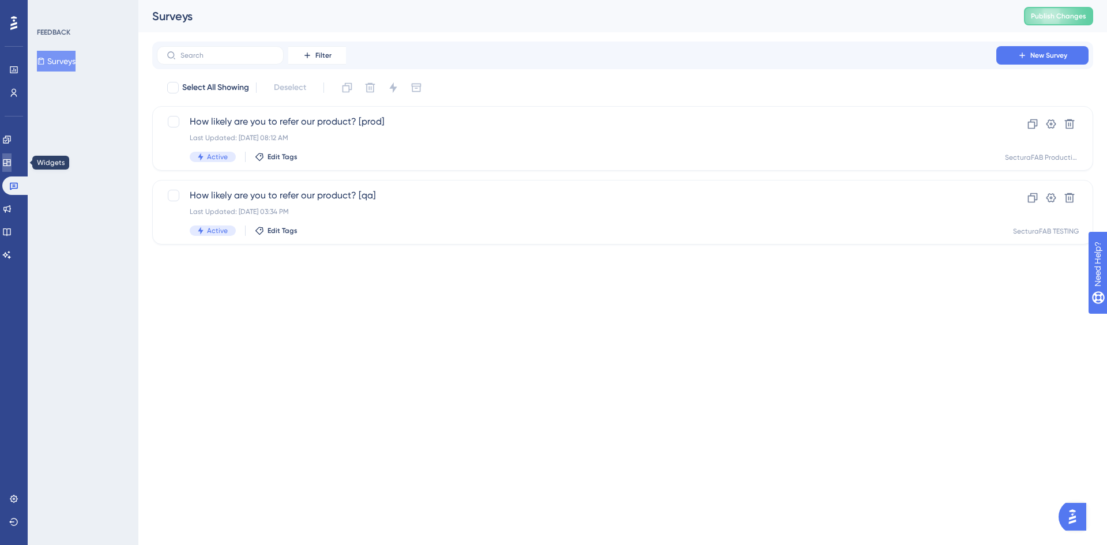
click at [10, 159] on icon at bounding box center [6, 162] width 7 height 7
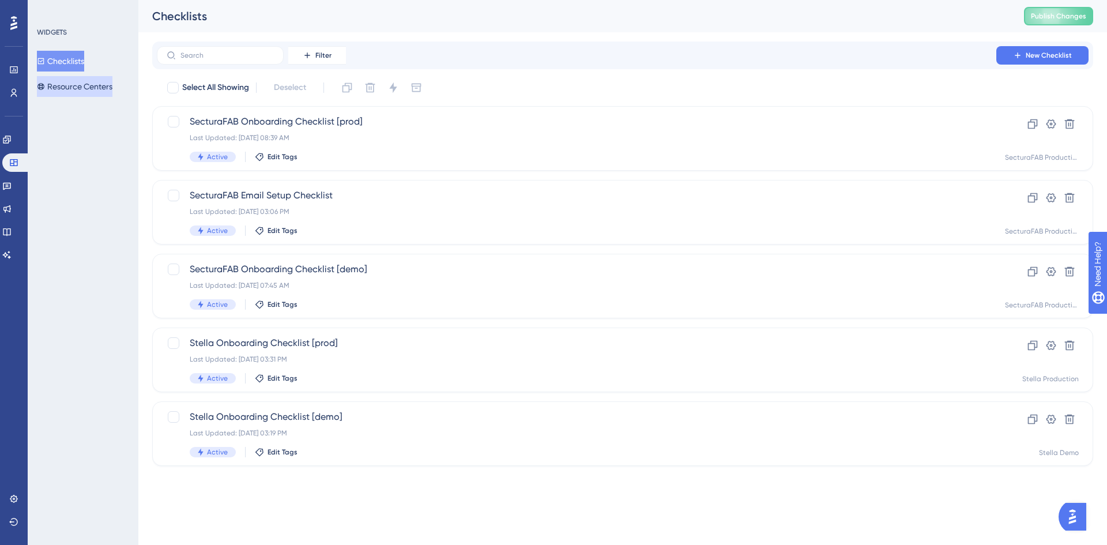
click at [80, 92] on button "Resource Centers" at bounding box center [75, 86] width 76 height 21
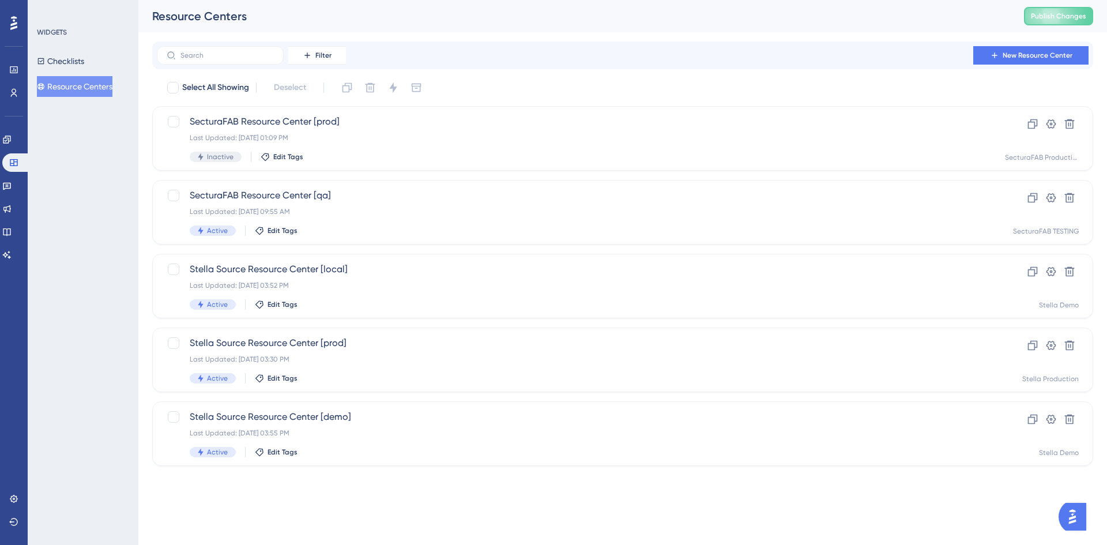
click at [92, 89] on button "Resource Centers" at bounding box center [75, 86] width 76 height 21
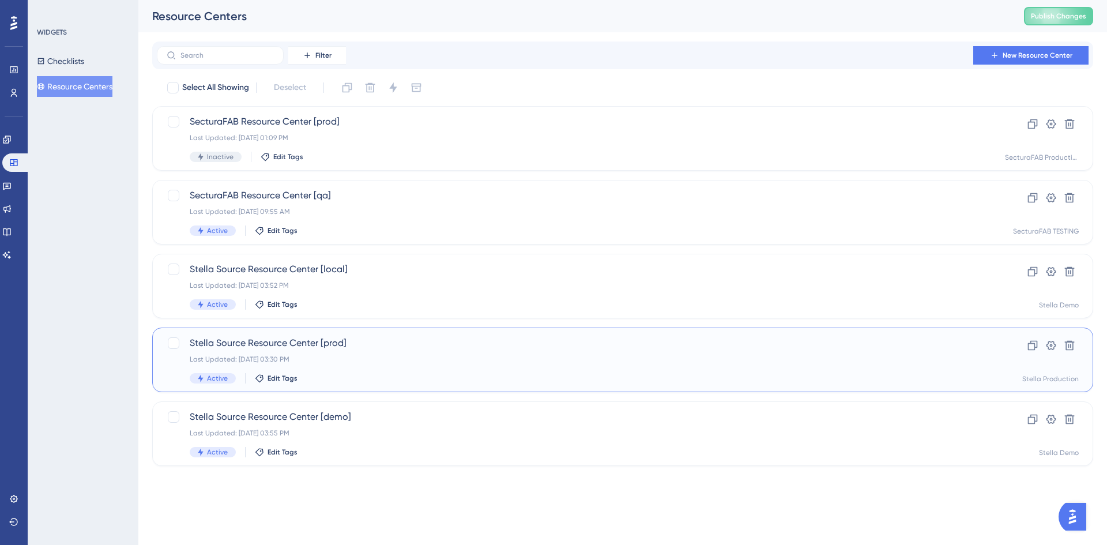
click at [369, 355] on div "Stella Source Resource Center [prod] Last Updated: [DATE] 03:30 PM Active Edit …" at bounding box center [577, 359] width 774 height 47
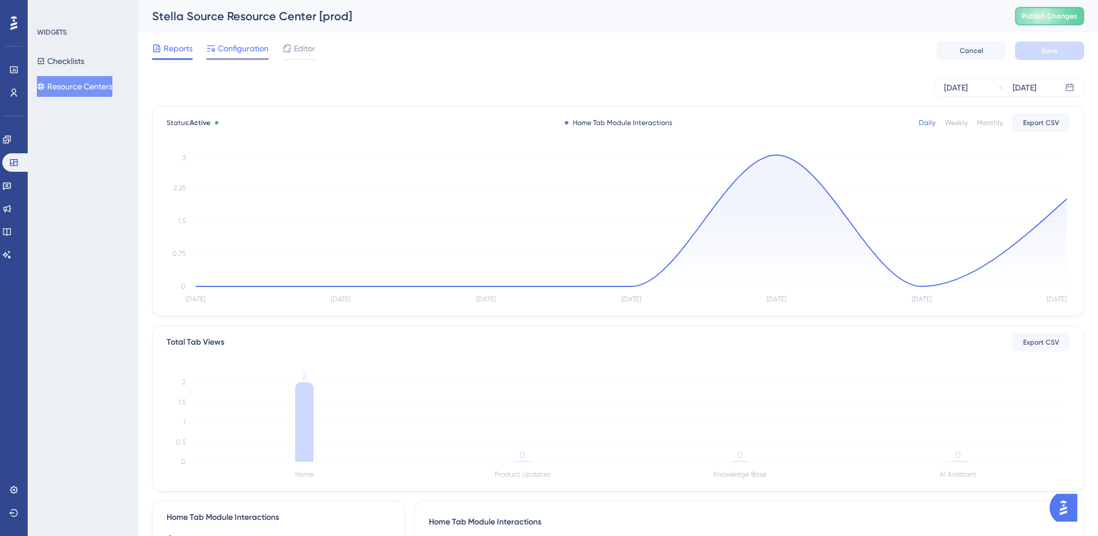
click at [246, 50] on span "Configuration" at bounding box center [243, 49] width 51 height 14
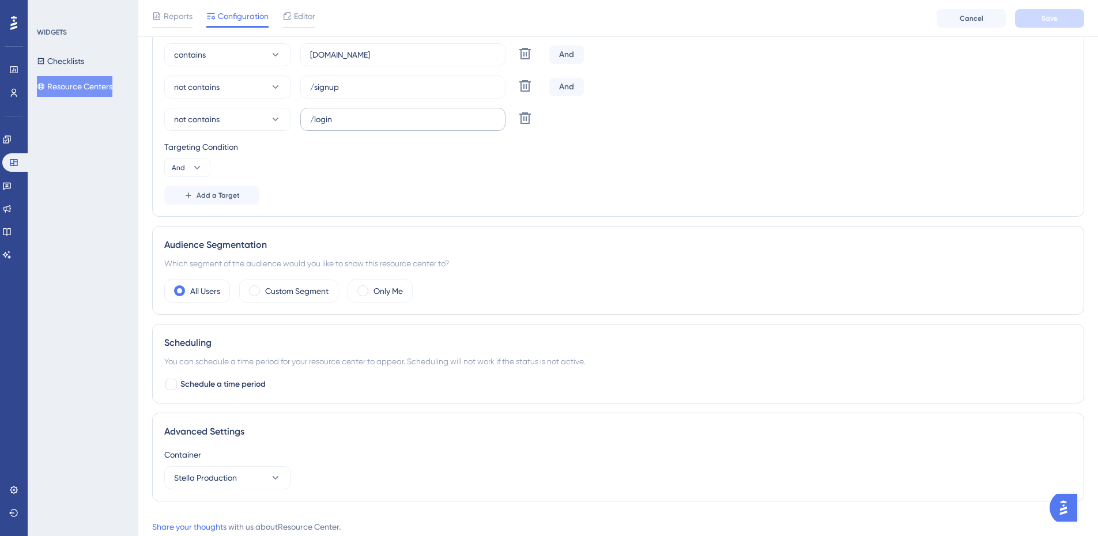
scroll to position [314, 0]
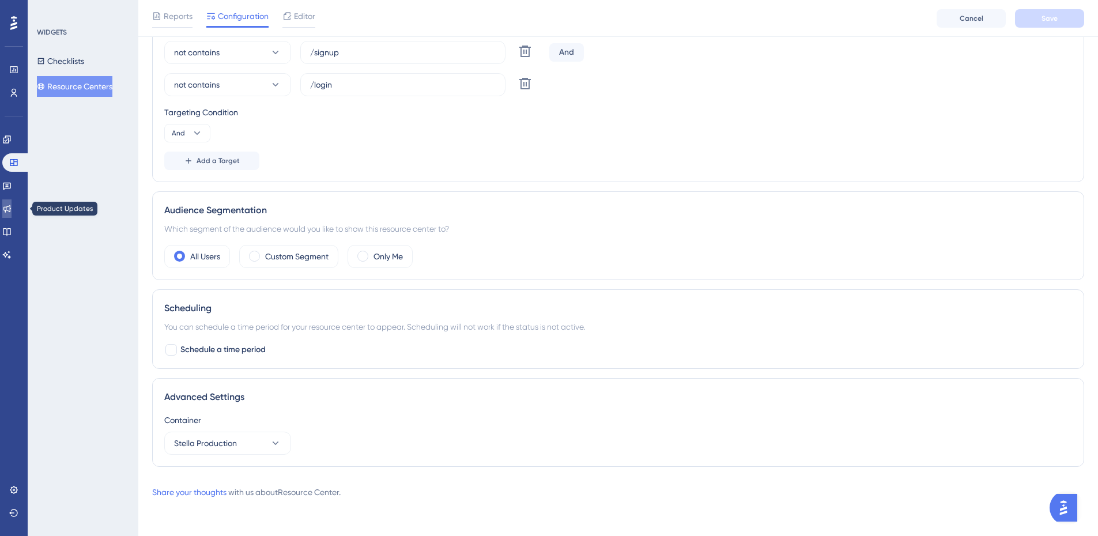
click at [12, 208] on icon at bounding box center [6, 208] width 9 height 9
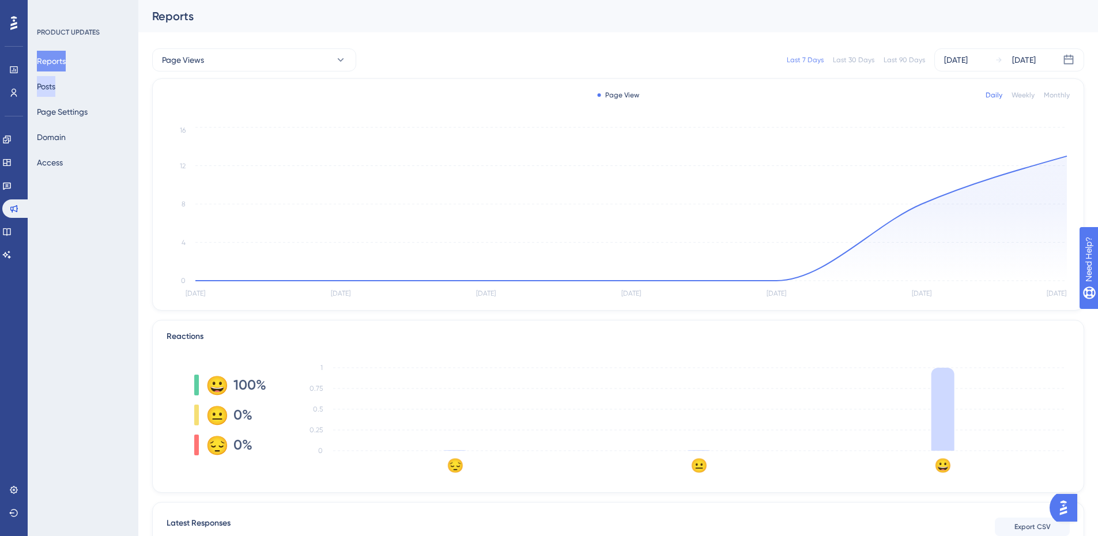
click at [55, 84] on button "Posts" at bounding box center [46, 86] width 18 height 21
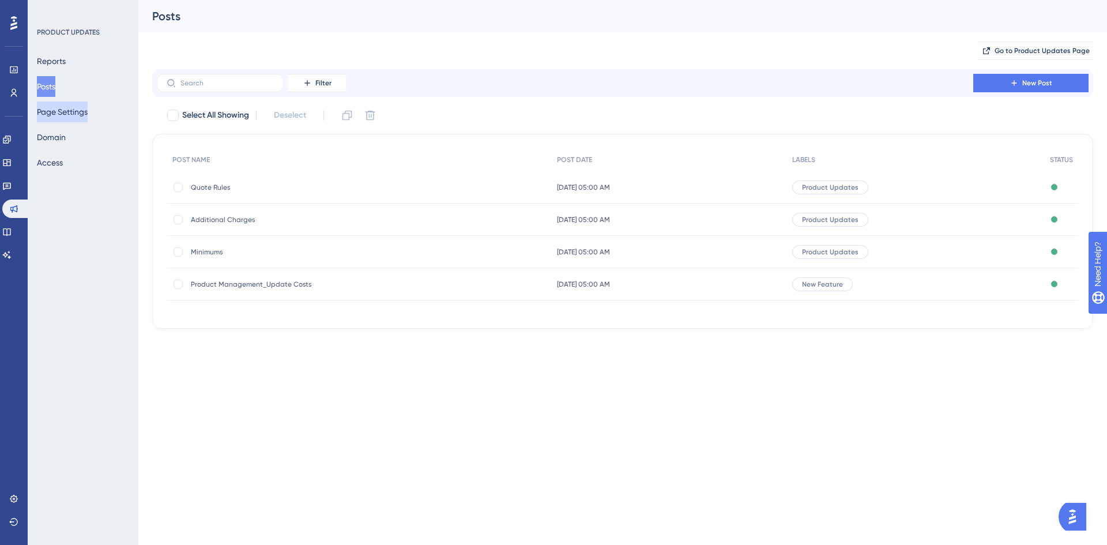
click at [69, 110] on button "Page Settings" at bounding box center [62, 111] width 51 height 21
